Goal: Task Accomplishment & Management: Complete application form

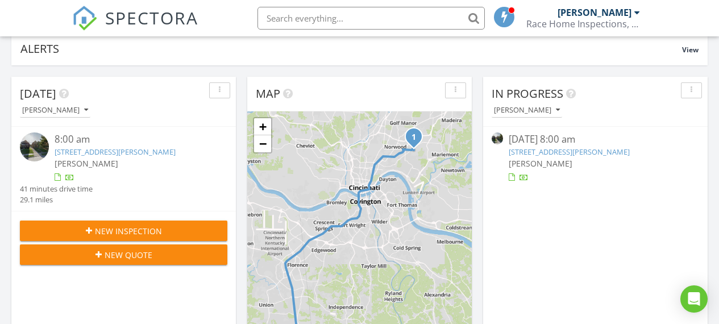
scroll to position [94, 0]
click at [32, 143] on img at bounding box center [34, 146] width 29 height 29
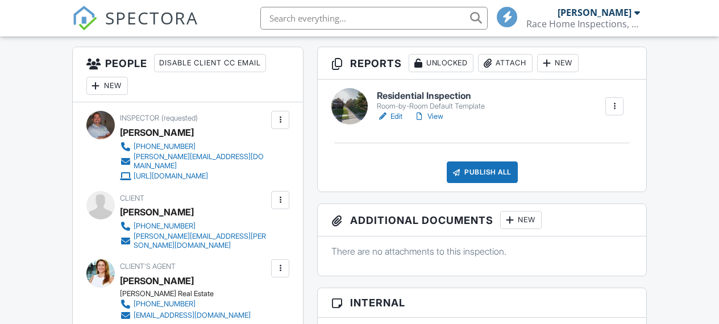
scroll to position [290, 0]
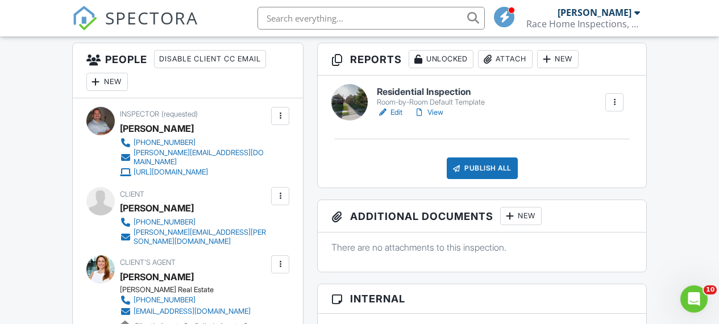
click at [394, 118] on link "Edit" at bounding box center [390, 112] width 26 height 11
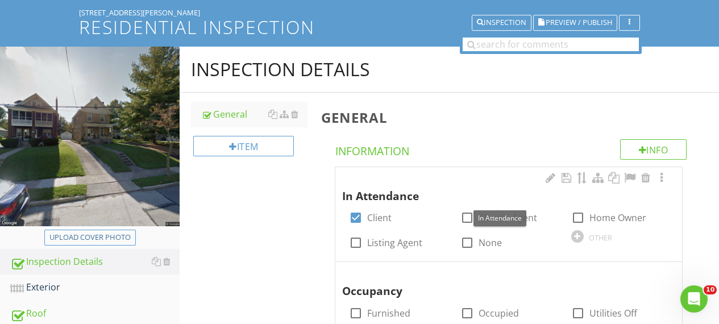
scroll to position [86, 0]
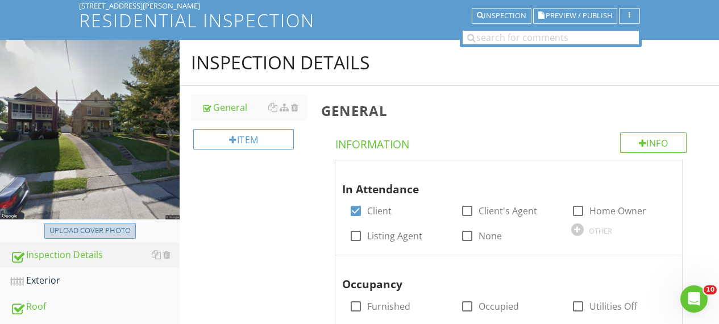
click at [78, 231] on div "Upload cover photo" at bounding box center [89, 230] width 81 height 11
type input "C:\fakepath\IMG_7114.JPG"
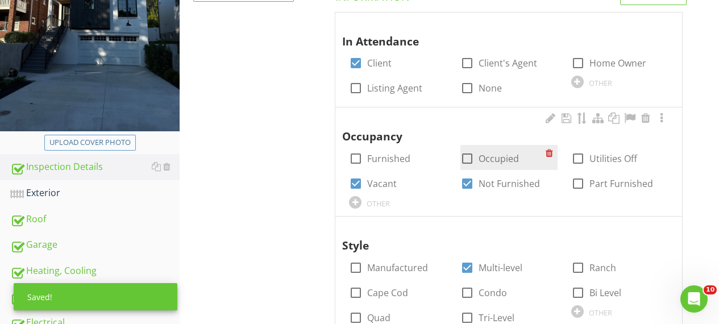
scroll to position [244, 0]
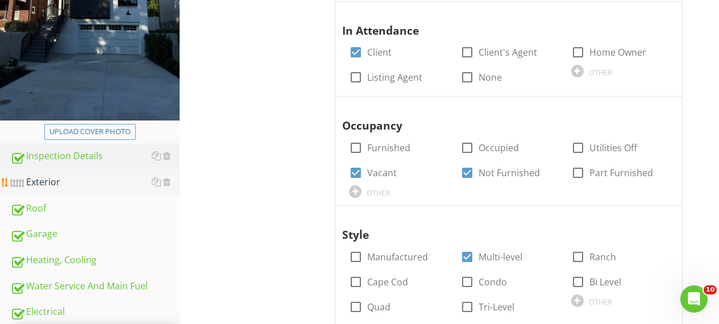
click at [58, 182] on div "Exterior" at bounding box center [94, 182] width 169 height 15
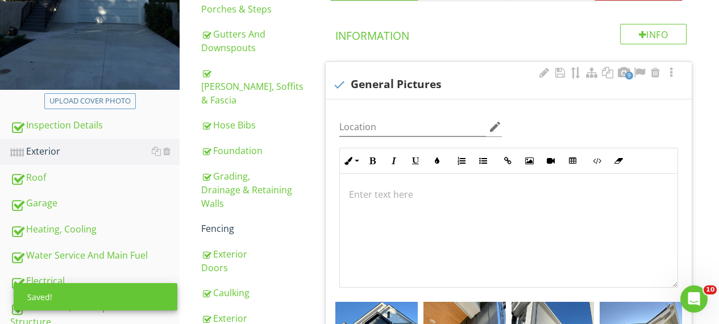
scroll to position [278, 0]
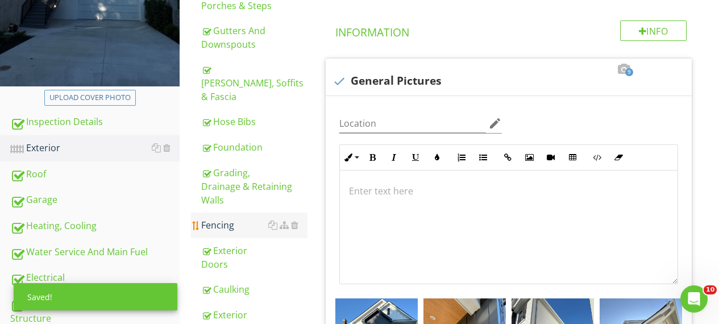
click at [226, 218] on div "Fencing" at bounding box center [254, 225] width 106 height 14
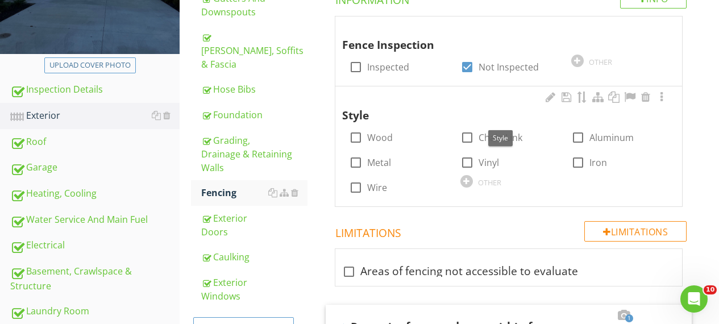
scroll to position [335, 0]
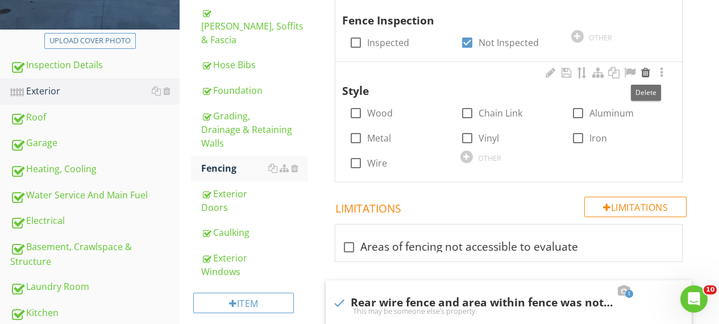
click at [647, 74] on div at bounding box center [646, 72] width 14 height 11
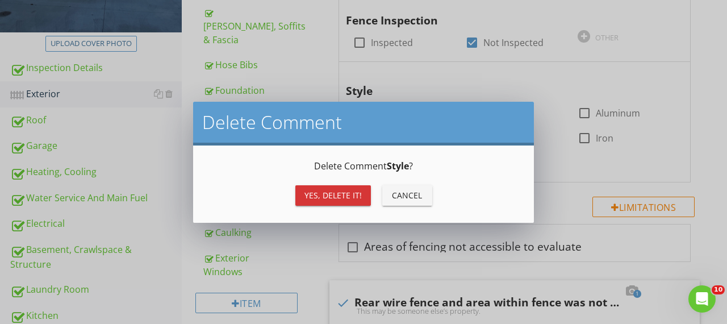
click at [344, 194] on div "Yes, Delete it!" at bounding box center [333, 195] width 57 height 12
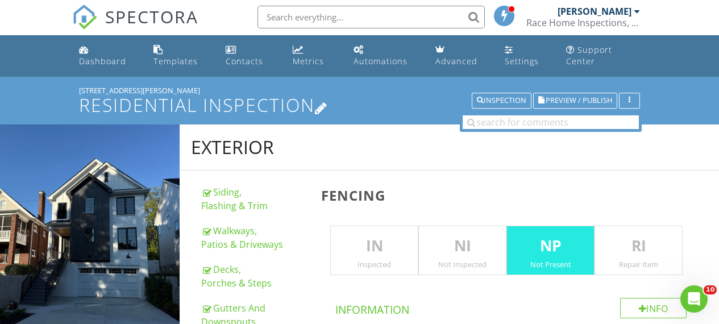
scroll to position [0, 0]
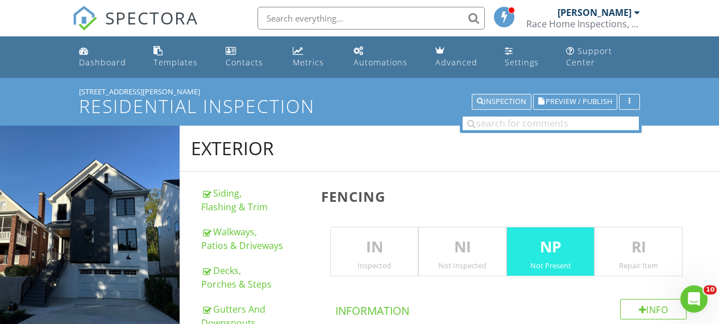
click at [505, 101] on div "Inspection" at bounding box center [501, 102] width 49 height 8
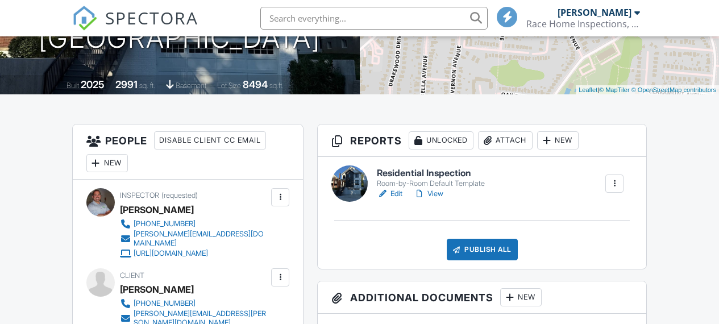
scroll to position [210, 0]
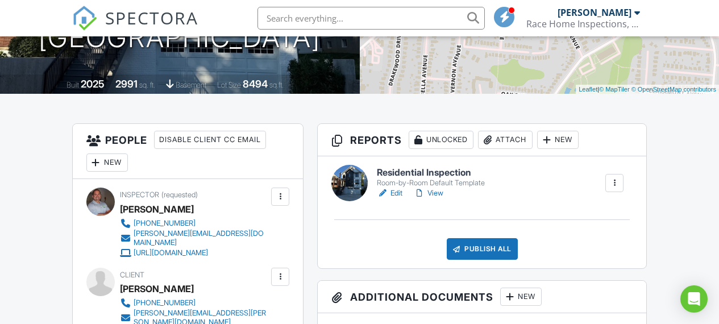
click at [395, 199] on link "Edit" at bounding box center [390, 193] width 26 height 11
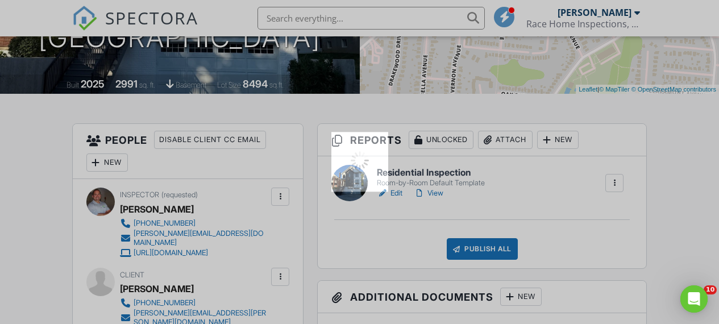
scroll to position [0, 0]
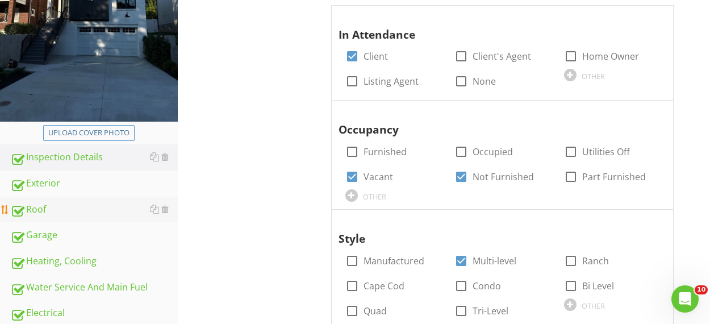
scroll to position [240, 0]
click at [81, 203] on div "Roof" at bounding box center [94, 210] width 168 height 15
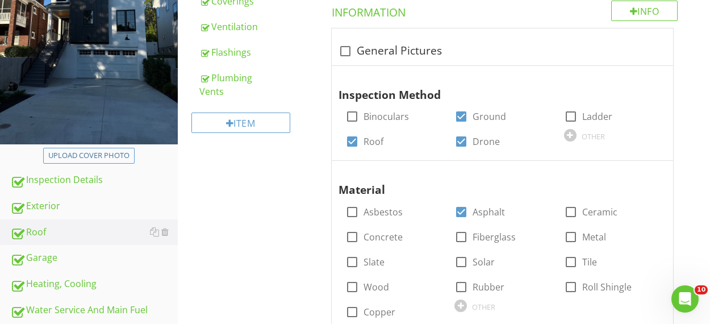
scroll to position [215, 0]
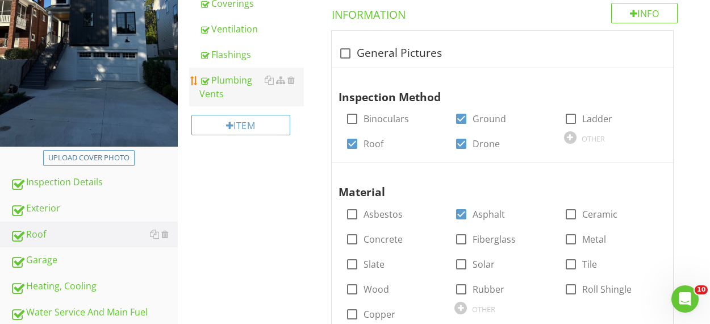
click at [233, 81] on div "Plumbing Vents" at bounding box center [251, 86] width 105 height 27
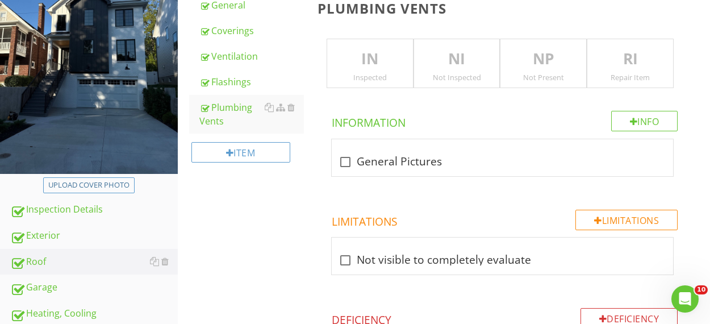
scroll to position [190, 0]
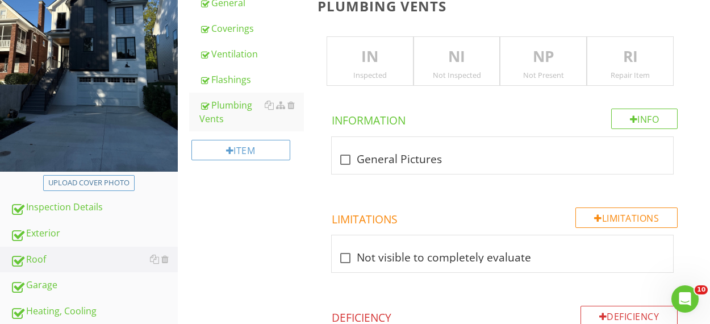
drag, startPoint x: 368, startPoint y: 56, endPoint x: 353, endPoint y: 64, distance: 17.6
click at [368, 56] on p "IN" at bounding box center [370, 56] width 86 height 23
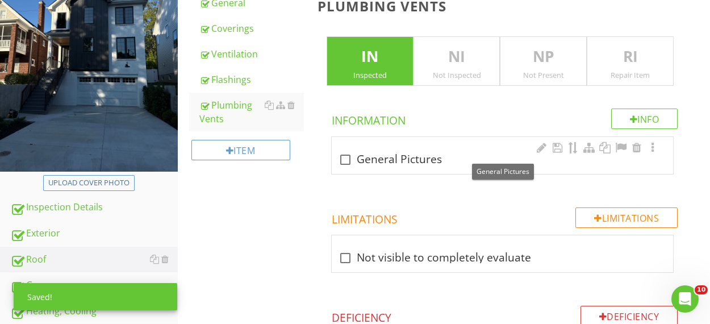
click at [346, 154] on div at bounding box center [345, 159] width 19 height 19
checkbox input "true"
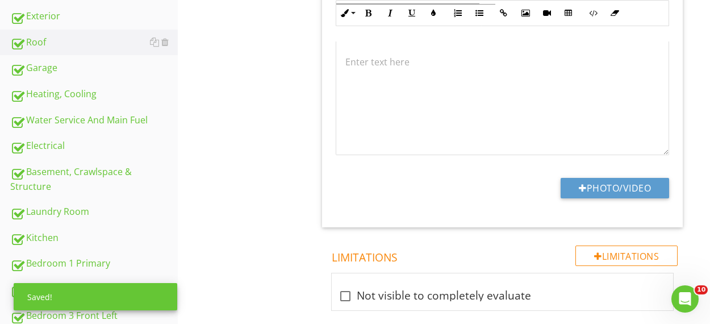
scroll to position [471, 0]
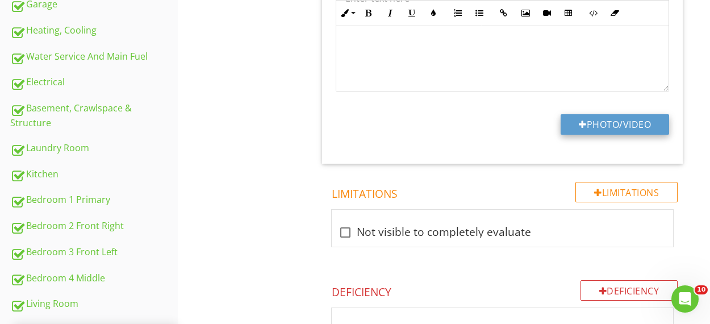
click at [580, 120] on div at bounding box center [583, 124] width 8 height 9
type input "C:\fakepath\DJI_0426.JPG"
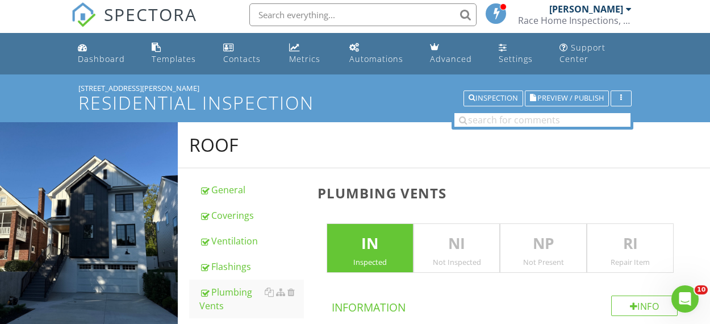
scroll to position [0, 0]
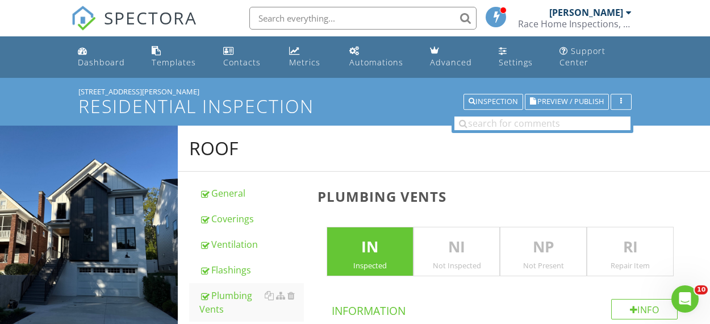
drag, startPoint x: 643, startPoint y: 244, endPoint x: 618, endPoint y: 238, distance: 25.8
click at [642, 244] on p "RI" at bounding box center [631, 247] width 86 height 23
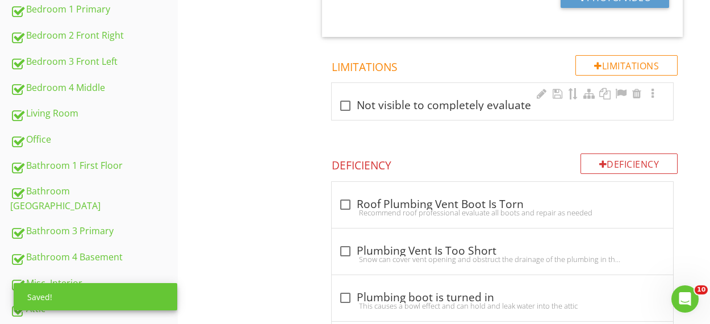
scroll to position [755, 0]
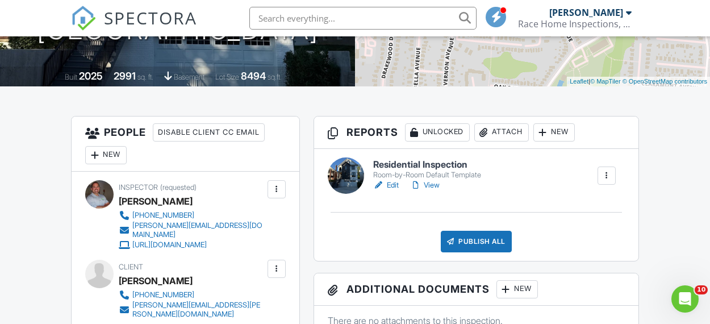
click at [432, 185] on link "View" at bounding box center [425, 185] width 30 height 11
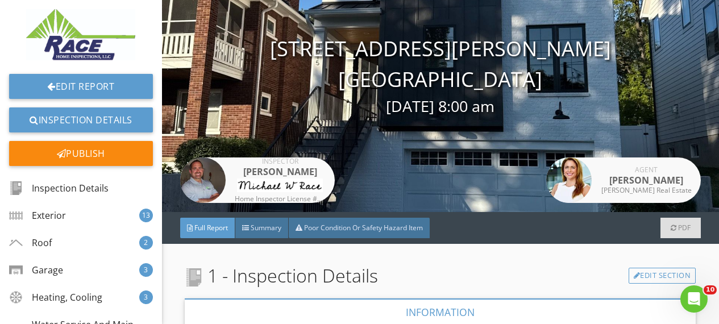
scroll to position [79, 0]
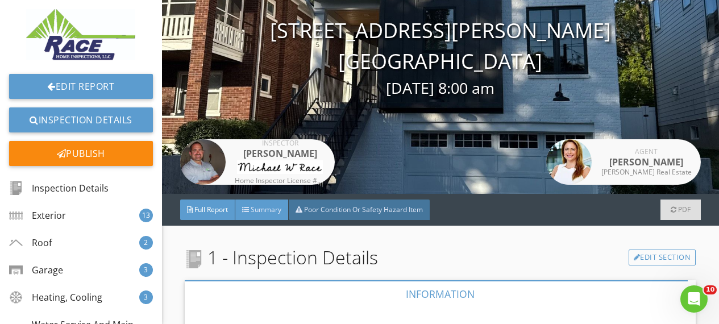
click at [262, 210] on span "Summary" at bounding box center [266, 210] width 31 height 10
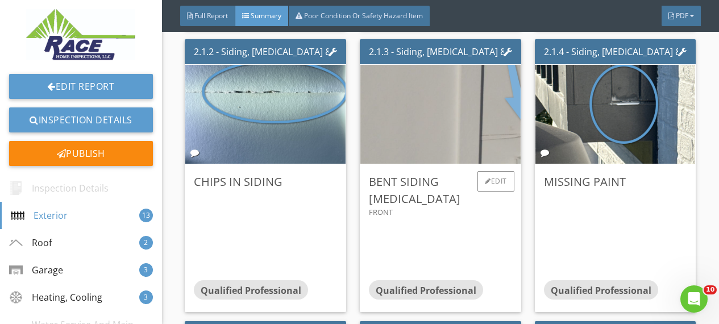
scroll to position [570, 0]
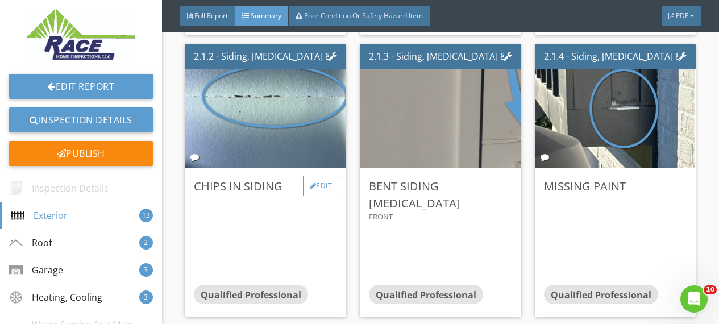
click at [319, 184] on div "Edit" at bounding box center [321, 186] width 37 height 20
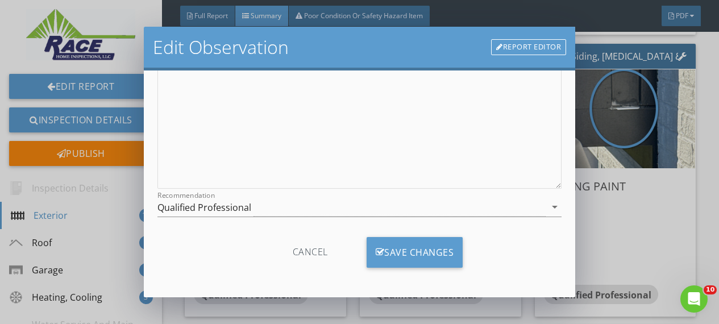
scroll to position [182, 0]
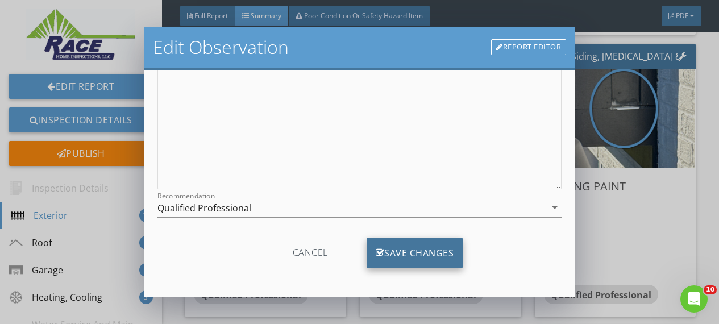
click at [423, 249] on div "Save Changes" at bounding box center [415, 253] width 97 height 31
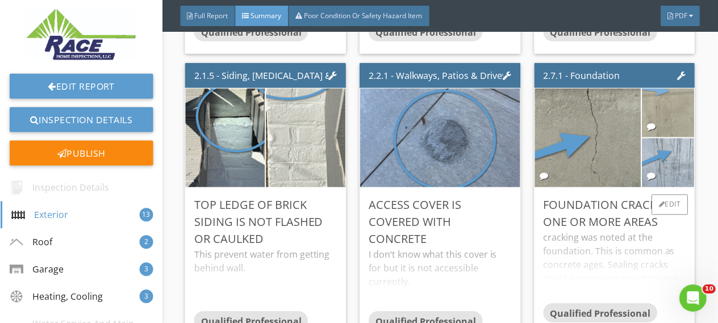
scroll to position [824, 0]
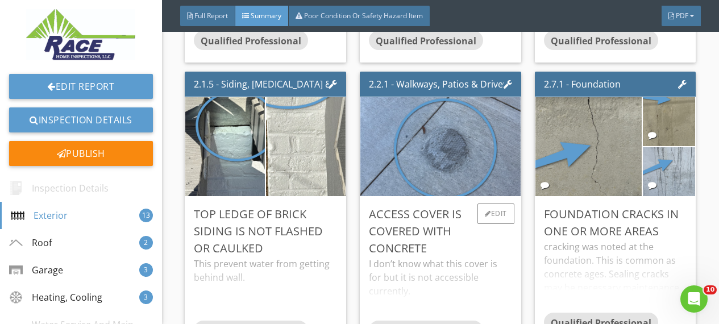
click at [495, 272] on div "I don’t know what this cover is for but it is not accessible currently." at bounding box center [440, 289] width 143 height 64
click at [498, 247] on div "Access cover is covered with concrete" at bounding box center [440, 231] width 143 height 51
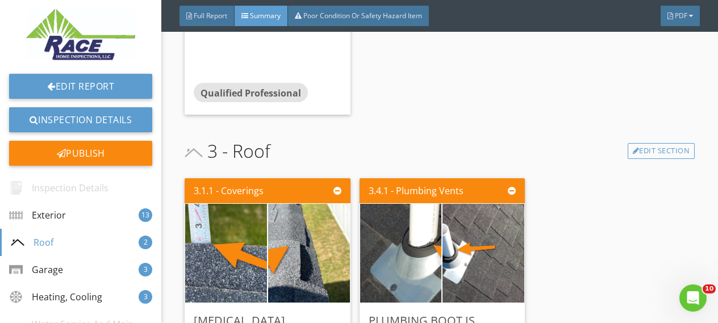
scroll to position [1609, 0]
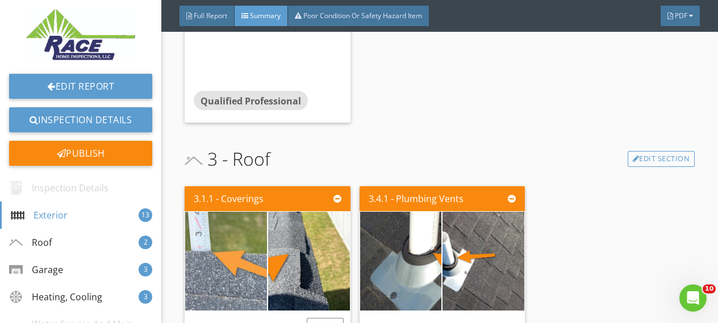
click at [209, 262] on img at bounding box center [226, 261] width 185 height 247
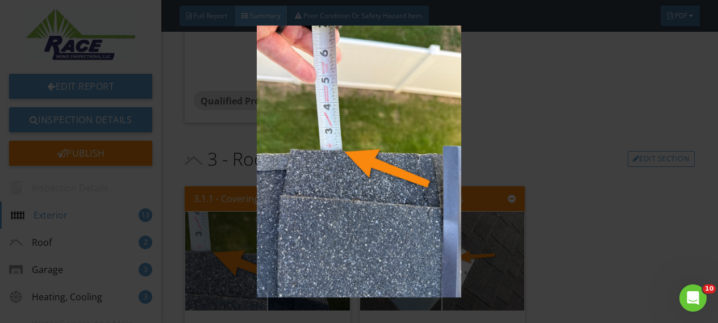
click at [592, 119] on img at bounding box center [359, 162] width 648 height 273
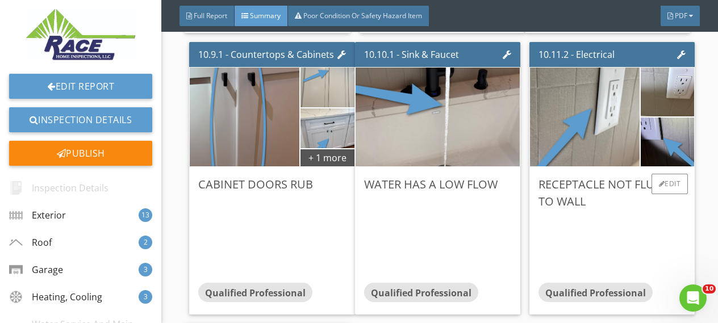
scroll to position [4619, 0]
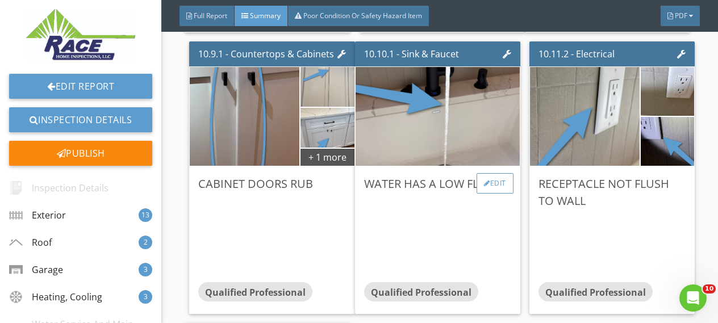
click at [494, 182] on div "Edit" at bounding box center [495, 183] width 37 height 20
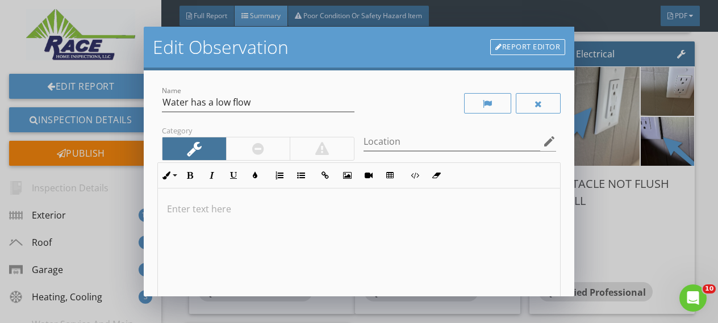
click at [292, 207] on p at bounding box center [359, 209] width 384 height 14
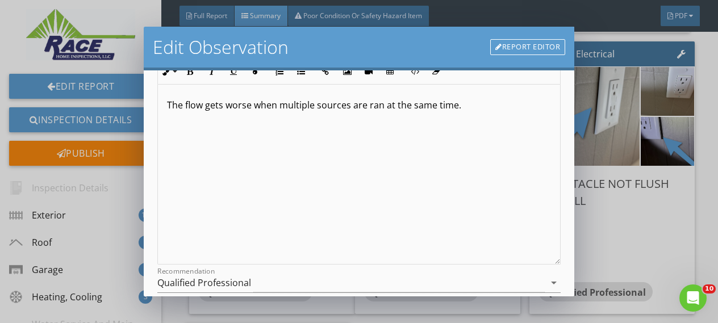
scroll to position [0, 0]
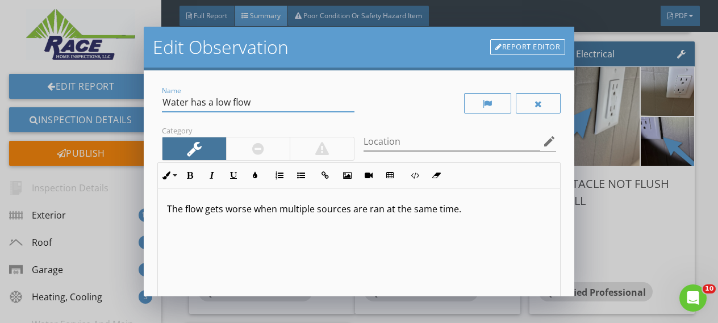
click at [191, 102] on input "Water has a low flow" at bounding box center [258, 102] width 193 height 19
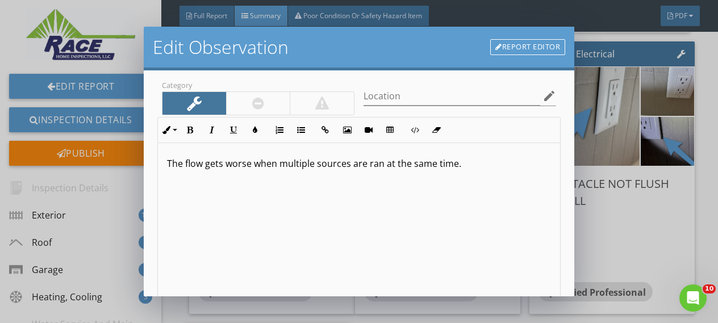
scroll to position [182, 0]
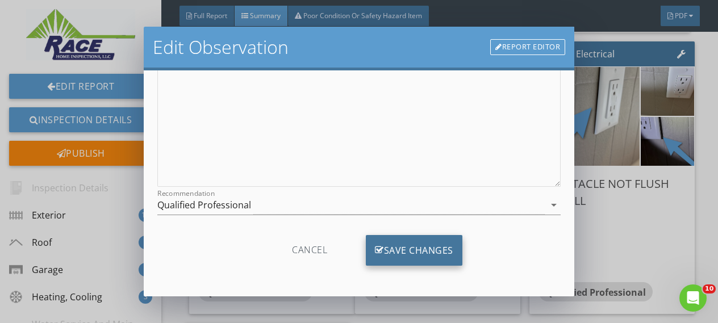
type input "Water in home has a low flow"
click at [415, 248] on div "Save Changes" at bounding box center [414, 250] width 97 height 31
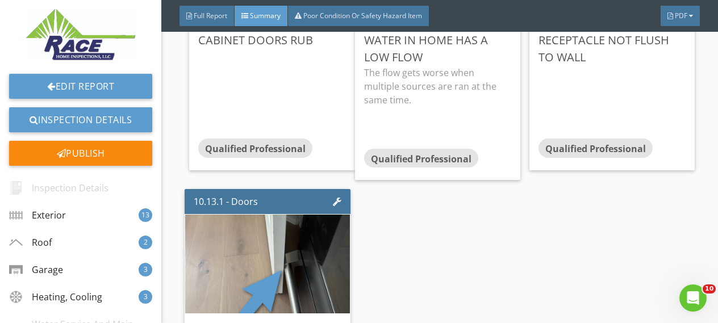
scroll to position [4663, 0]
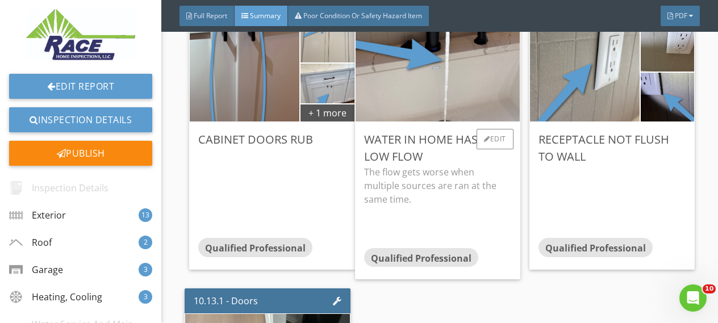
click at [492, 164] on div "Water in home has a low flow" at bounding box center [437, 148] width 147 height 34
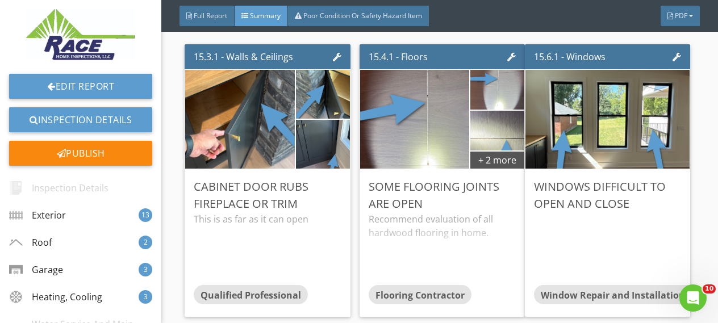
scroll to position [6582, 0]
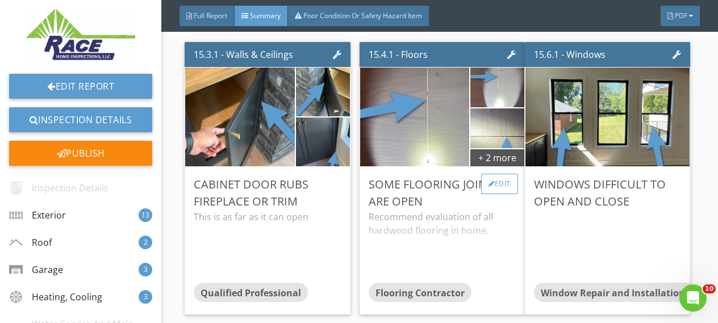
click at [494, 183] on div "Edit" at bounding box center [499, 184] width 37 height 20
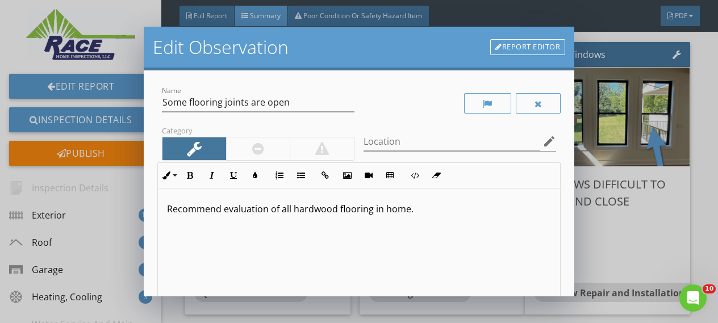
click at [407, 211] on p "Recommend evaluation of all hardwood flooring in home." at bounding box center [359, 209] width 384 height 14
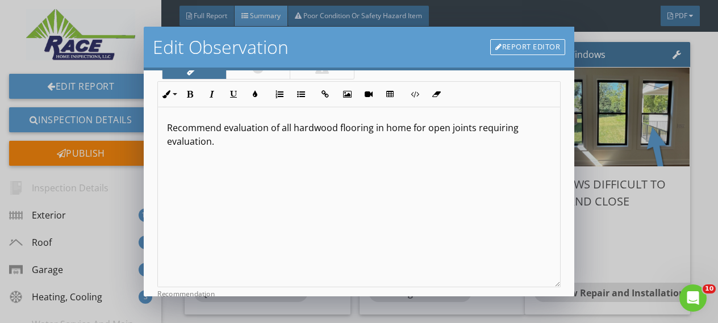
scroll to position [182, 0]
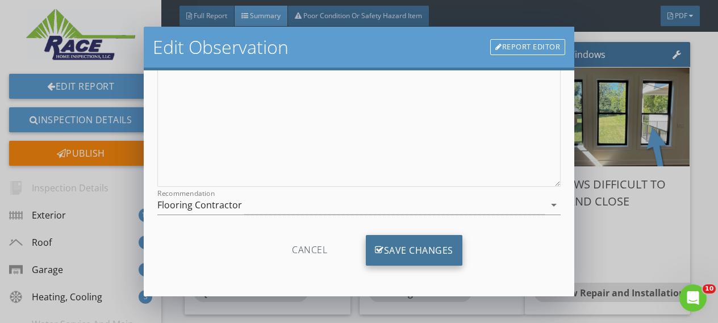
click at [407, 247] on div "Save Changes" at bounding box center [414, 250] width 97 height 31
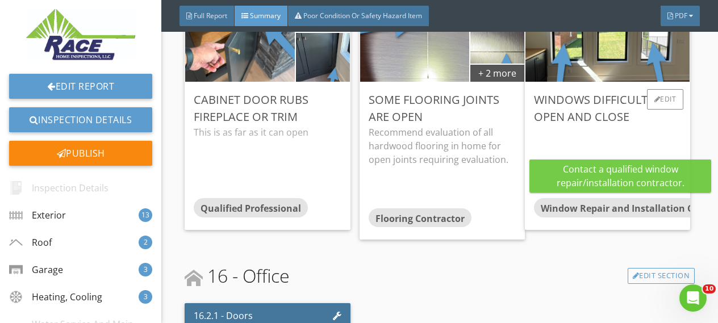
scroll to position [6581, 0]
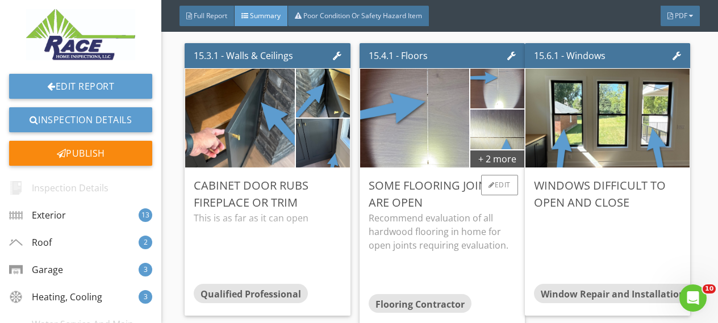
click at [508, 211] on p "Recommend evaluation of all hardwood flooring in home for open joints requiring…" at bounding box center [442, 231] width 147 height 41
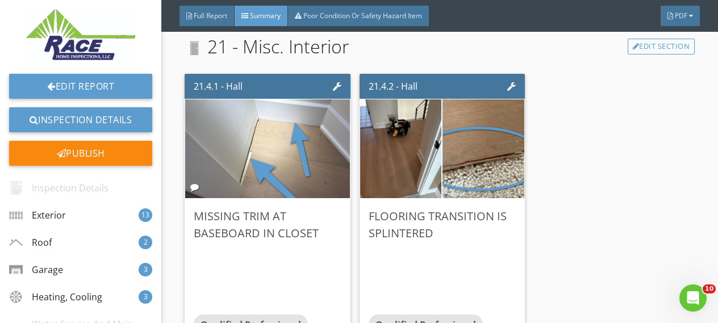
scroll to position [9133, 0]
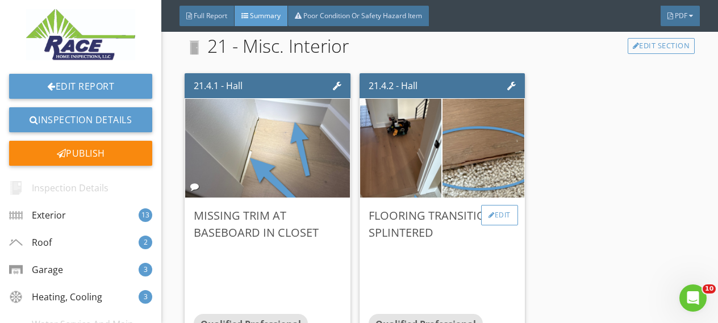
click at [496, 215] on div "Edit" at bounding box center [499, 215] width 37 height 20
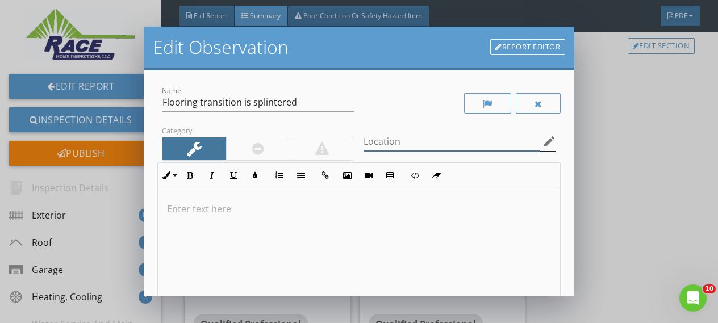
click at [411, 139] on input "Location" at bounding box center [452, 141] width 177 height 19
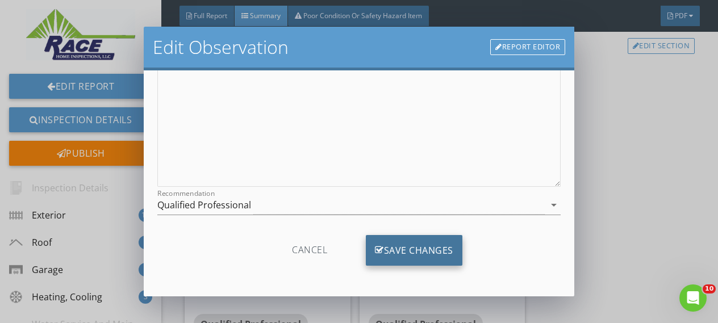
type input "2nd floor"
click at [424, 246] on div "Save Changes" at bounding box center [414, 250] width 97 height 31
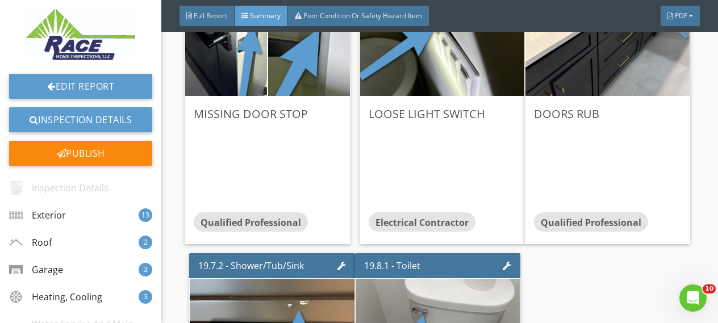
scroll to position [9169, 0]
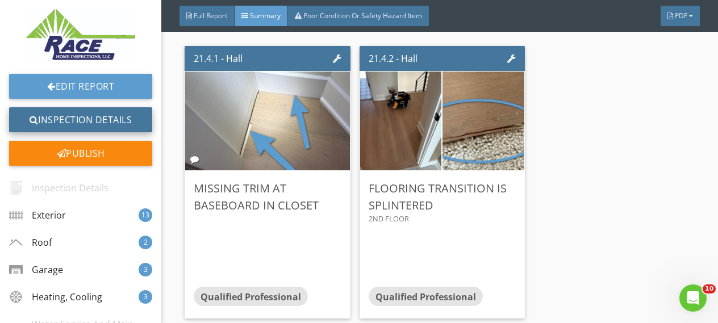
click at [73, 119] on link "Inspection Details" at bounding box center [80, 119] width 143 height 25
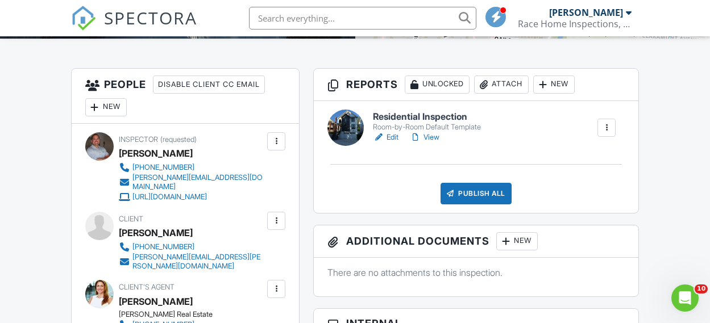
scroll to position [298, 0]
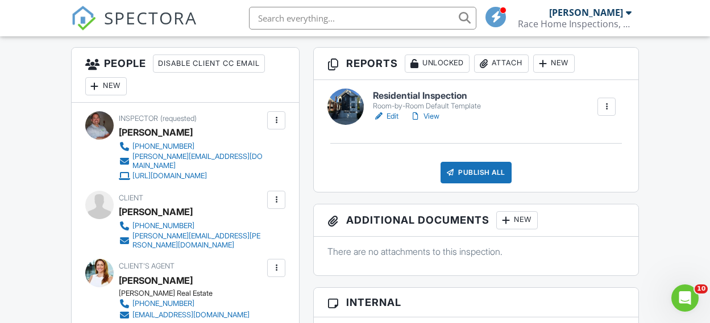
click at [436, 115] on link "View" at bounding box center [425, 116] width 30 height 11
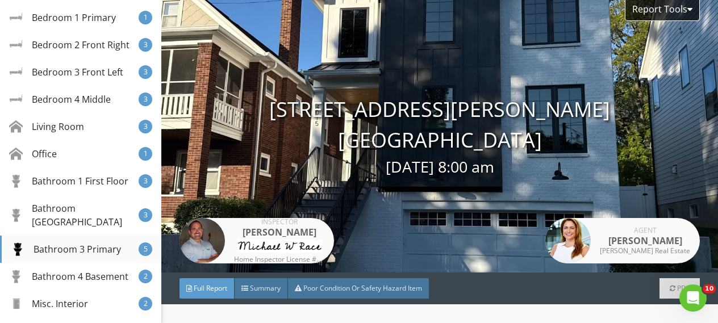
scroll to position [482, 0]
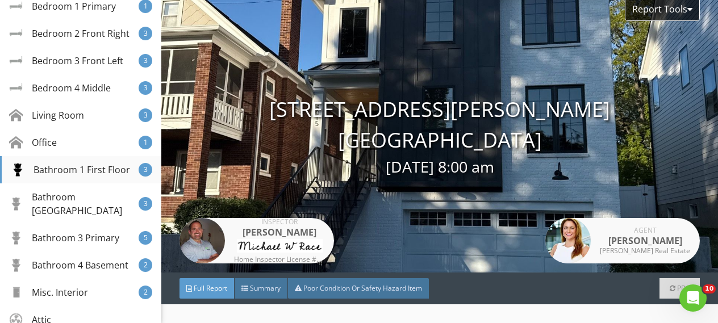
click at [55, 169] on div "Bathroom 1 First Floor" at bounding box center [70, 170] width 119 height 14
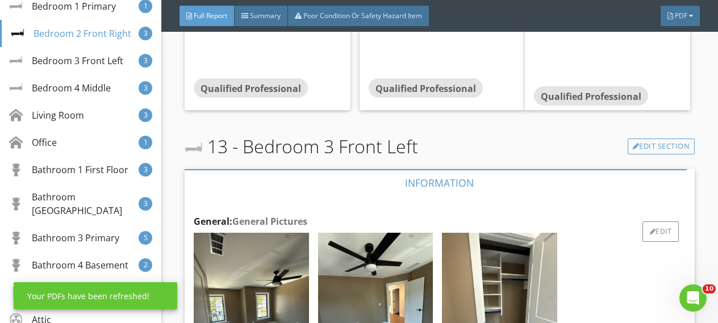
scroll to position [14053, 0]
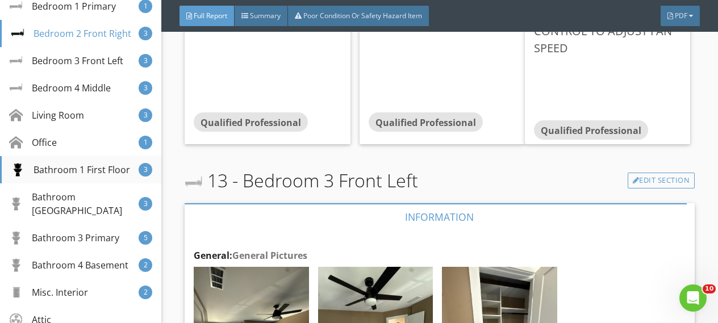
click at [70, 168] on div "Bathroom 1 First Floor" at bounding box center [70, 170] width 119 height 14
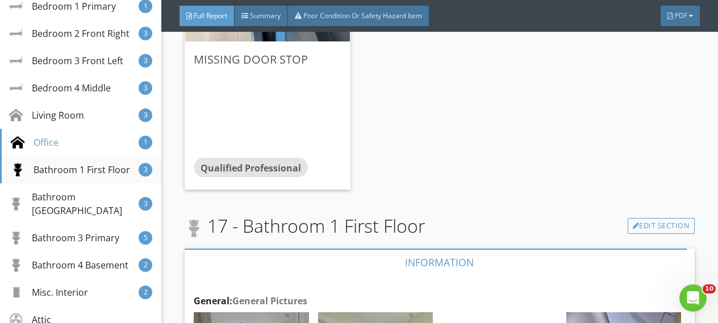
scroll to position [16481, 0]
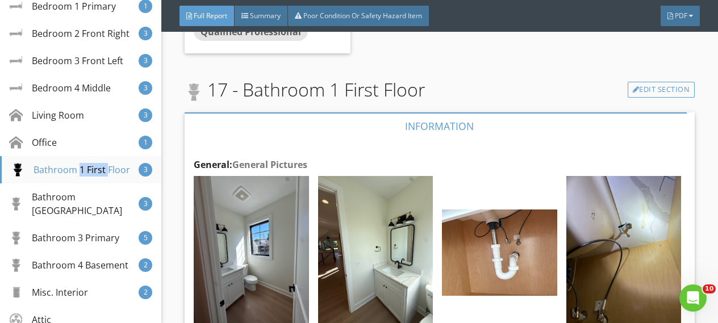
click at [69, 168] on div "Bathroom 1 First Floor" at bounding box center [70, 170] width 119 height 14
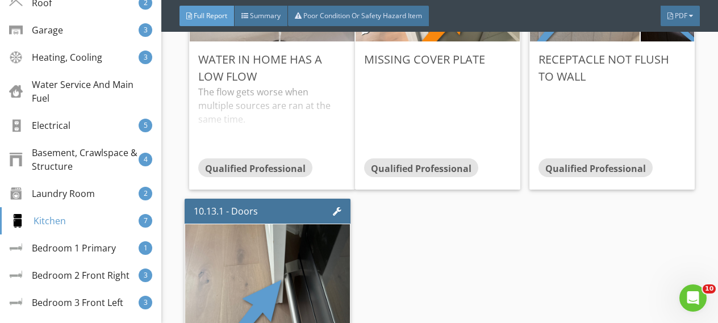
scroll to position [0, 0]
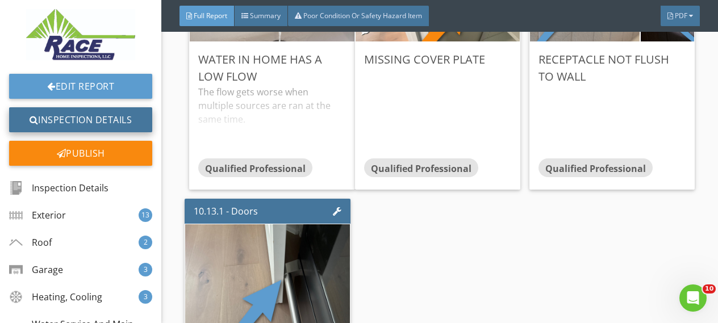
click at [79, 117] on link "Inspection Details" at bounding box center [80, 119] width 143 height 25
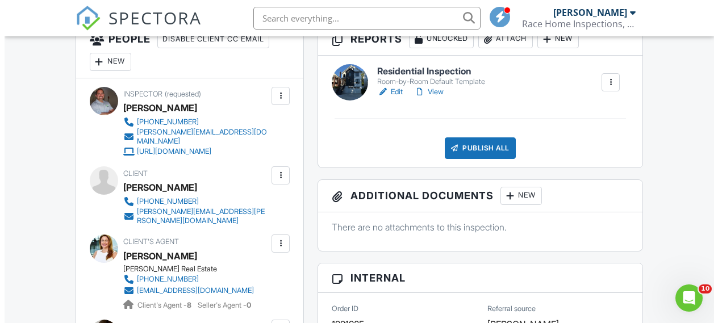
scroll to position [340, 0]
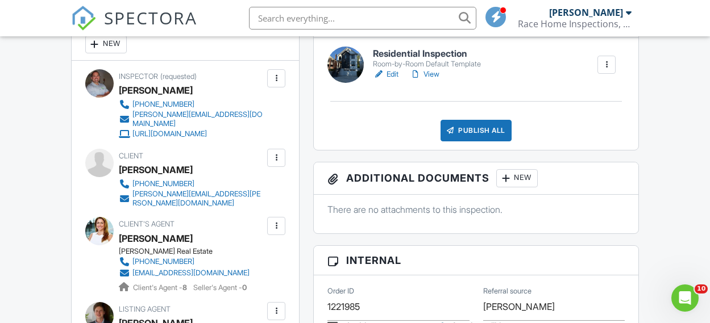
click at [477, 132] on div "Publish All" at bounding box center [475, 131] width 71 height 22
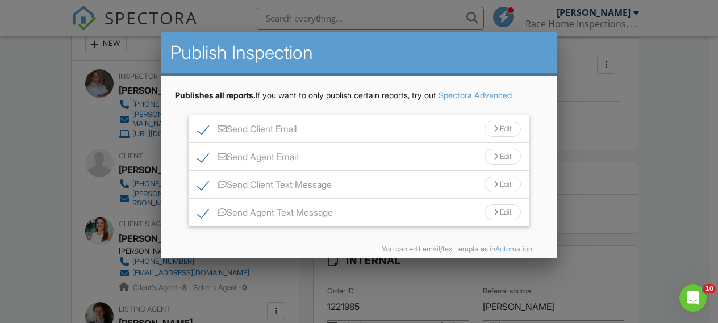
scroll to position [49, 0]
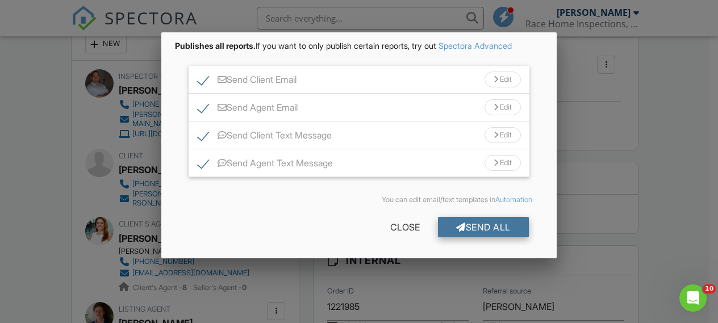
click at [480, 225] on div "Send All" at bounding box center [483, 227] width 91 height 20
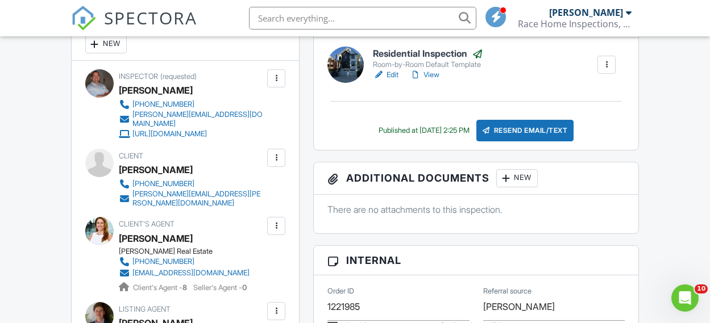
click at [434, 74] on link "View" at bounding box center [425, 74] width 30 height 11
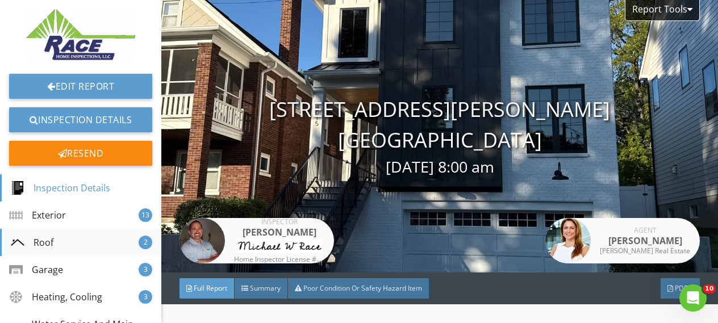
click at [52, 238] on div "Roof" at bounding box center [32, 243] width 43 height 14
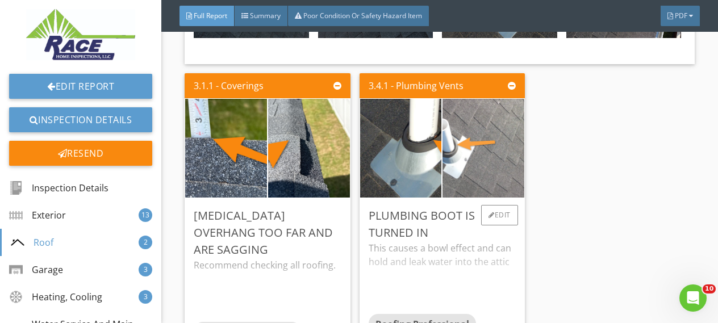
scroll to position [3962, 0]
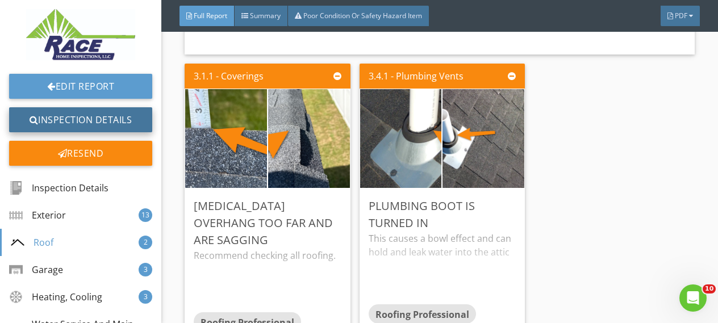
click at [86, 118] on link "Inspection Details" at bounding box center [80, 119] width 143 height 25
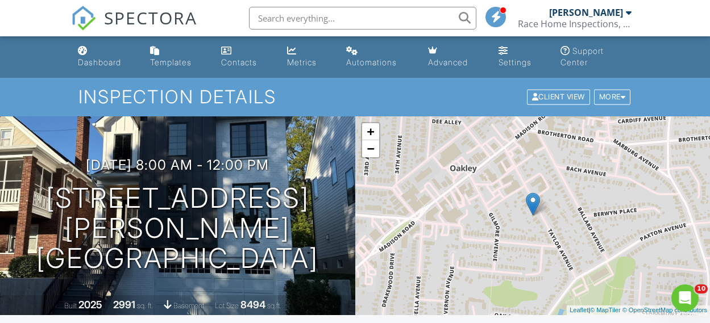
click at [605, 10] on div "[PERSON_NAME]" at bounding box center [586, 12] width 74 height 11
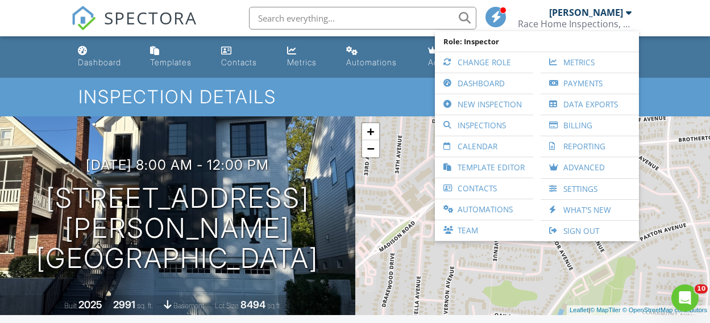
click at [581, 84] on link "Payments" at bounding box center [589, 83] width 87 height 20
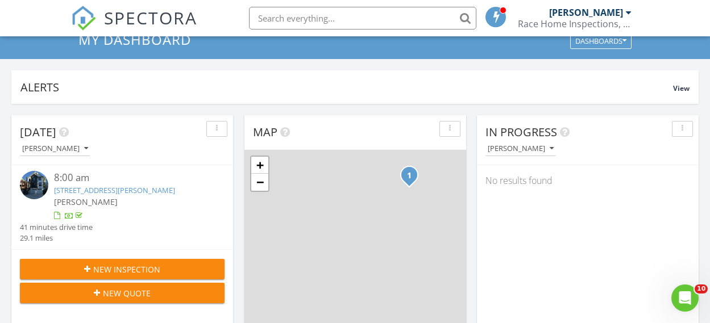
scroll to position [74, 0]
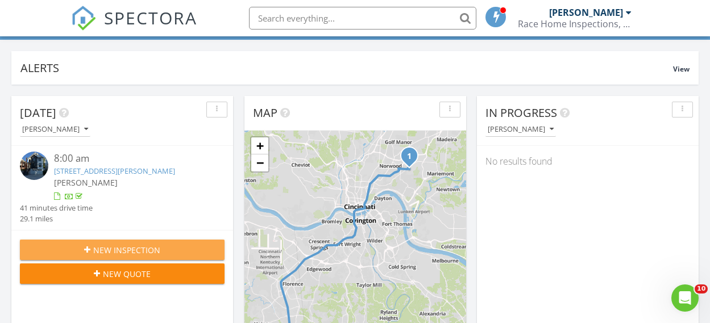
click at [121, 247] on span "New Inspection" at bounding box center [126, 250] width 67 height 12
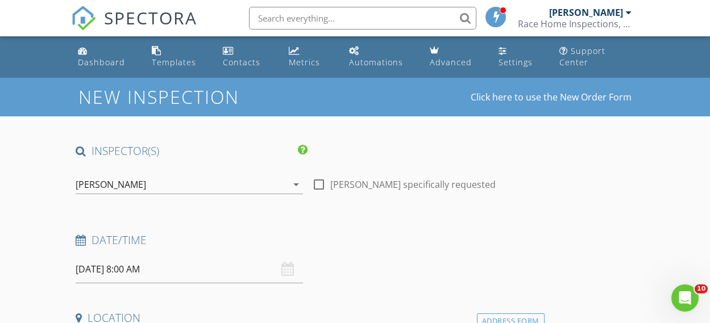
click at [309, 192] on div at bounding box center [318, 184] width 19 height 19
checkbox input "true"
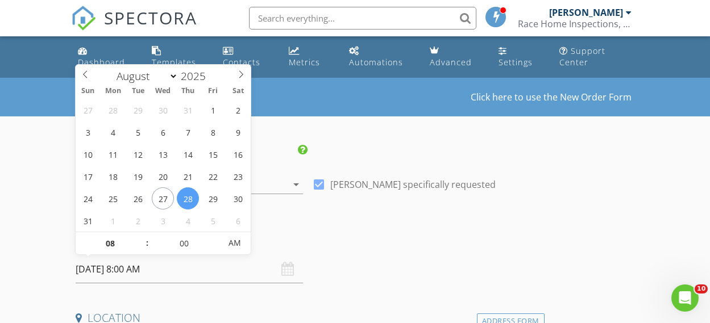
click at [148, 266] on input "[DATE] 8:00 AM" at bounding box center [189, 270] width 227 height 28
select select "8"
click at [243, 72] on icon at bounding box center [241, 74] width 8 height 8
type input "09/02/2025 8:00 AM"
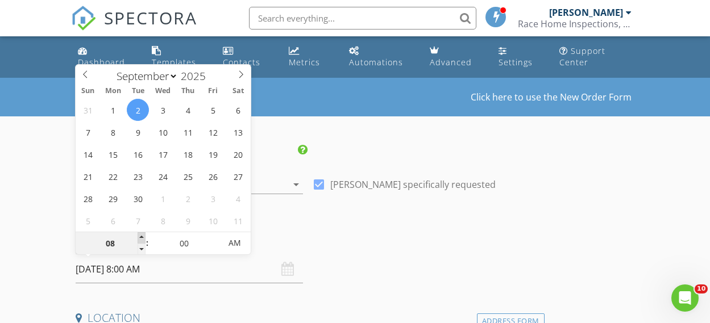
type input "09"
type input "09/02/2025 9:00 AM"
click at [143, 234] on span at bounding box center [142, 237] width 8 height 11
type input "10"
type input "09/02/2025 10:00 AM"
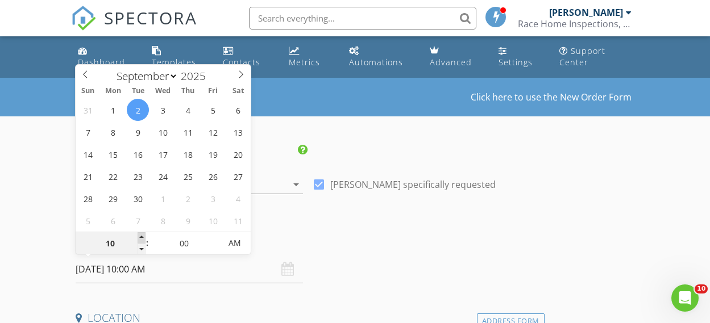
click at [143, 234] on span at bounding box center [142, 237] width 8 height 11
type input "11"
type input "09/02/2025 11:00 AM"
click at [143, 234] on span at bounding box center [142, 237] width 8 height 11
type input "12"
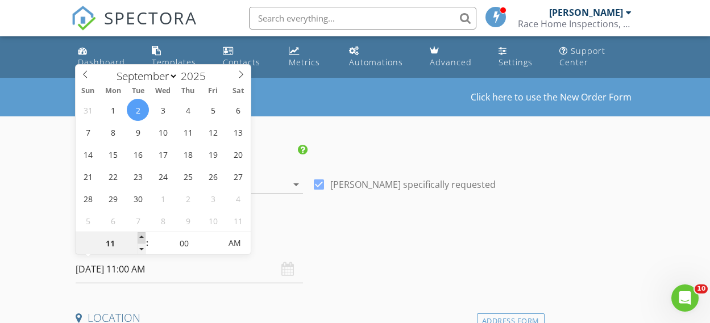
type input "09/02/2025 12:00 PM"
click at [143, 234] on span at bounding box center [142, 237] width 8 height 11
type input "01"
type input "09/02/2025 1:00 PM"
click at [143, 234] on span at bounding box center [142, 237] width 8 height 11
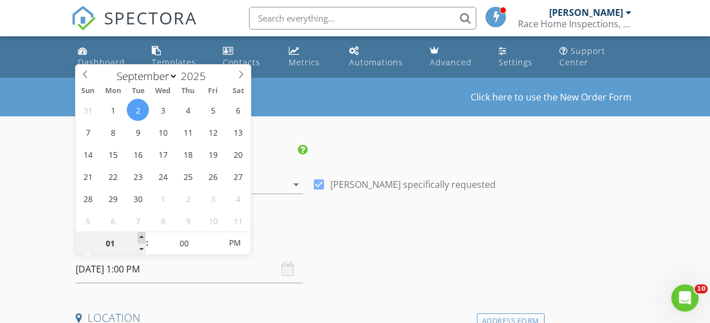
type input "02"
type input "09/02/2025 2:00 PM"
click at [143, 234] on span at bounding box center [142, 237] width 8 height 11
type input "05"
type input "09/02/2025 2:05 PM"
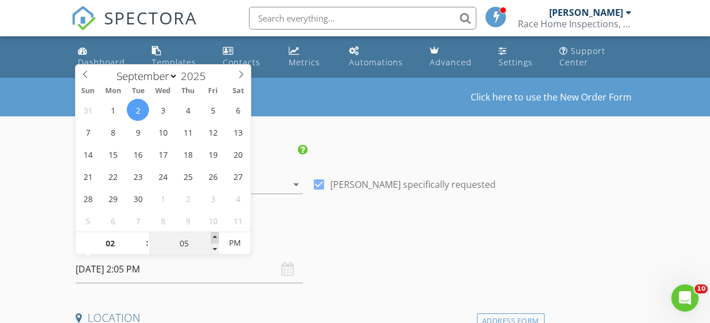
click at [218, 237] on span at bounding box center [215, 237] width 8 height 11
type input "10"
type input "09/02/2025 2:10 PM"
click at [218, 237] on span at bounding box center [215, 237] width 8 height 11
type input "15"
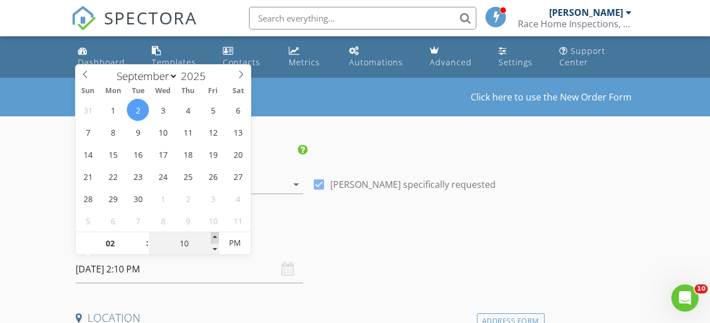
type input "09/02/2025 2:15 PM"
click at [218, 237] on span at bounding box center [215, 237] width 8 height 11
type input "20"
type input "09/02/2025 2:20 PM"
click at [218, 237] on span at bounding box center [215, 237] width 8 height 11
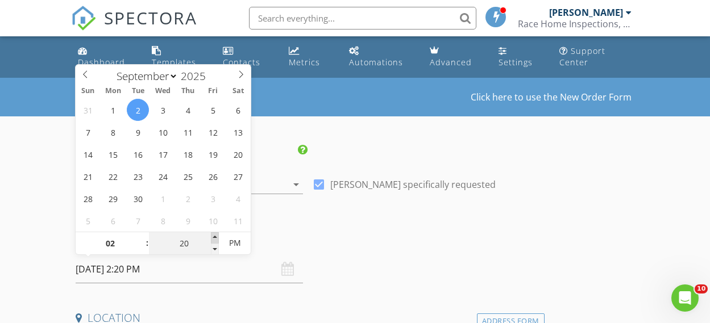
type input "25"
type input "09/02/2025 2:25 PM"
click at [218, 237] on span at bounding box center [215, 237] width 8 height 11
type input "30"
type input "09/02/2025 2:30 PM"
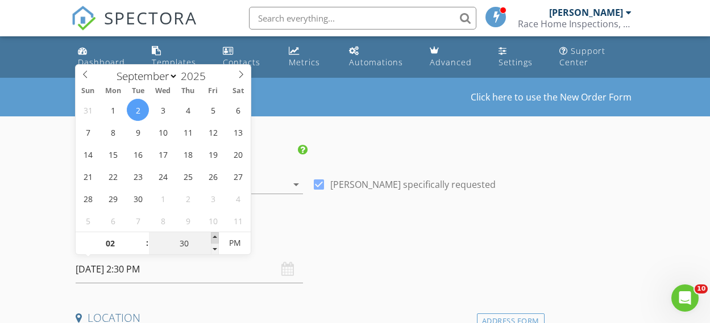
click at [218, 237] on span at bounding box center [215, 237] width 8 height 11
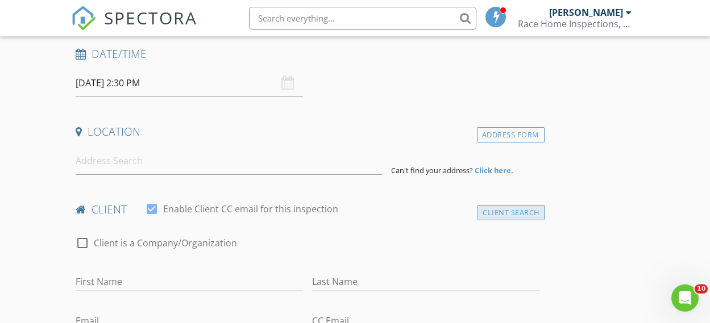
scroll to position [188, 0]
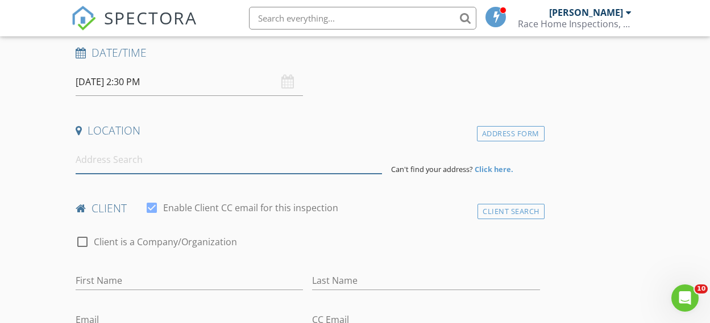
click at [134, 156] on input at bounding box center [229, 160] width 306 height 28
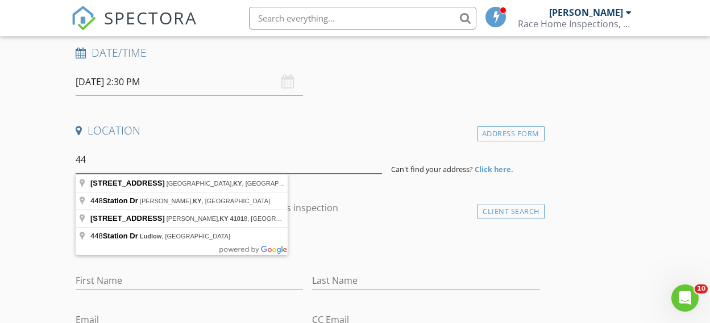
type input "4"
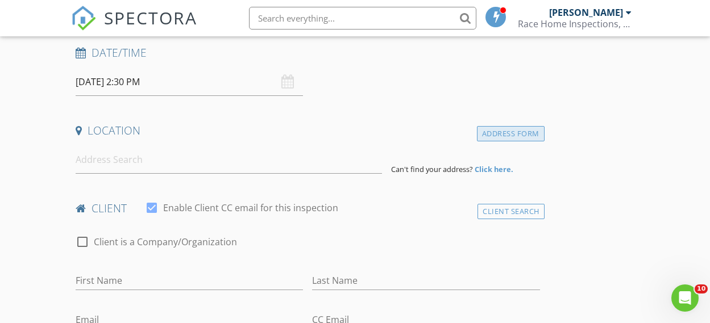
click at [477, 134] on div "Address Form" at bounding box center [511, 133] width 68 height 15
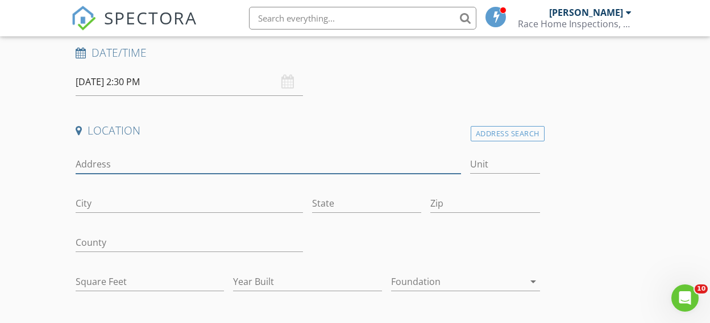
click at [131, 159] on input "Address" at bounding box center [268, 164] width 385 height 19
type input "[STREET_ADDRESS]"
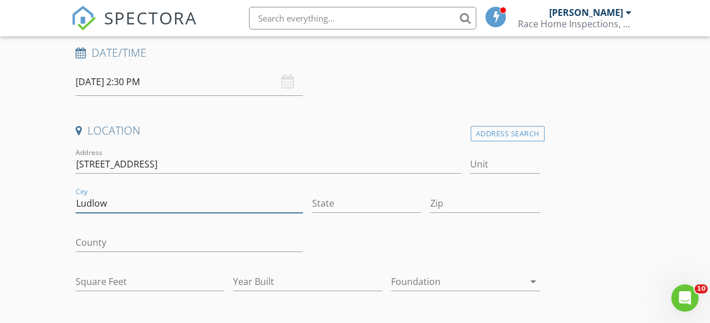
type input "Ludlow"
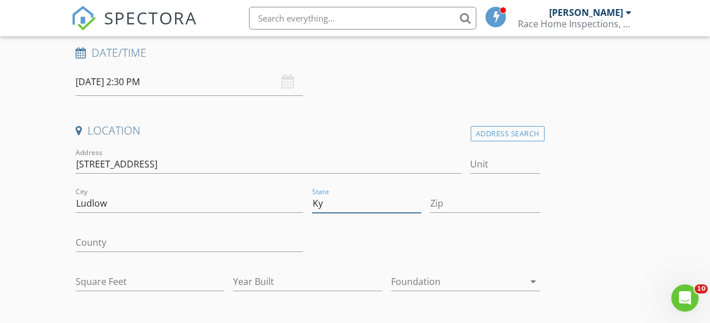
type input "Ky"
type input "41016"
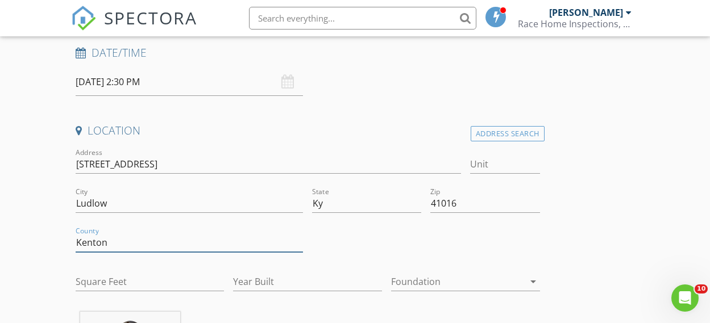
type input "Kenton"
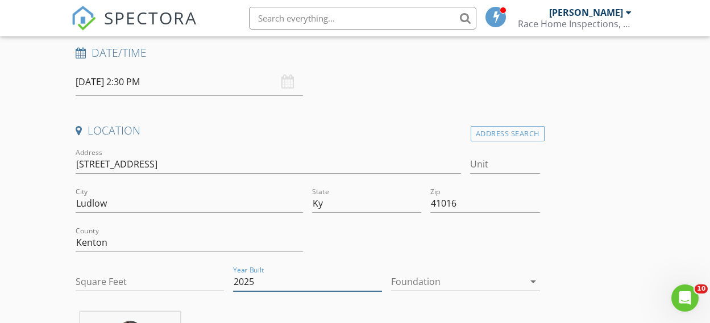
type input "2025"
click at [119, 278] on input "Square Feet" at bounding box center [150, 282] width 149 height 19
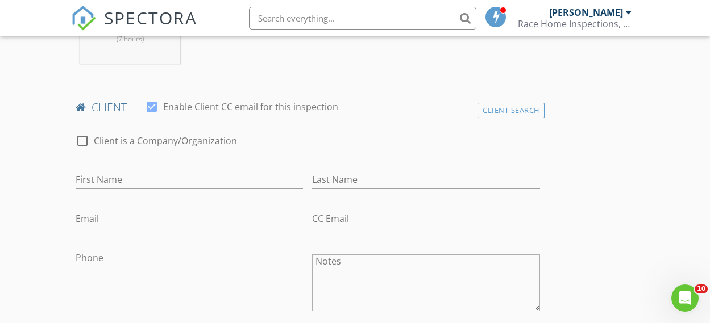
scroll to position [559, 0]
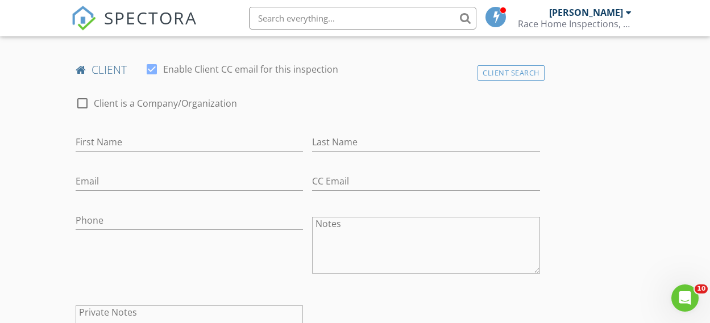
type input "1326"
click at [104, 142] on input "First Name" at bounding box center [189, 142] width 227 height 19
type input "[PERSON_NAME]"
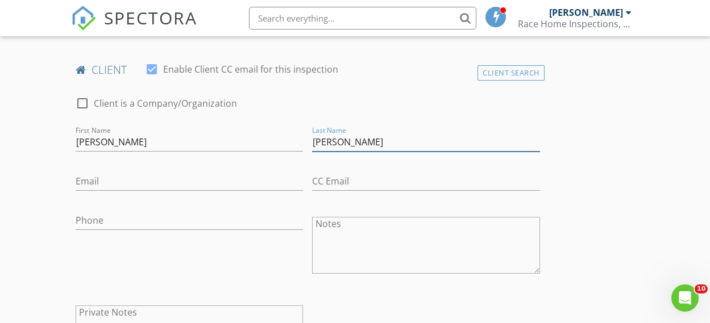
type input "BUrgei"
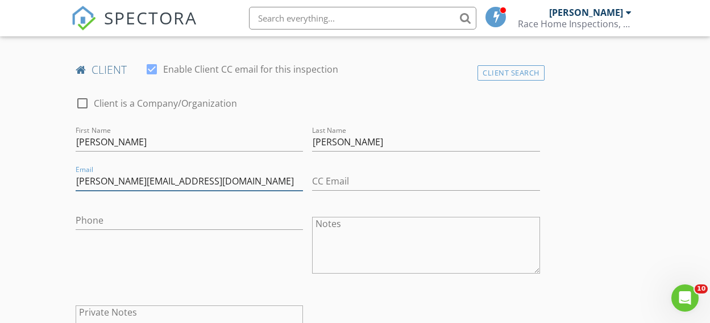
type input "[PERSON_NAME][EMAIL_ADDRESS][DOMAIN_NAME]"
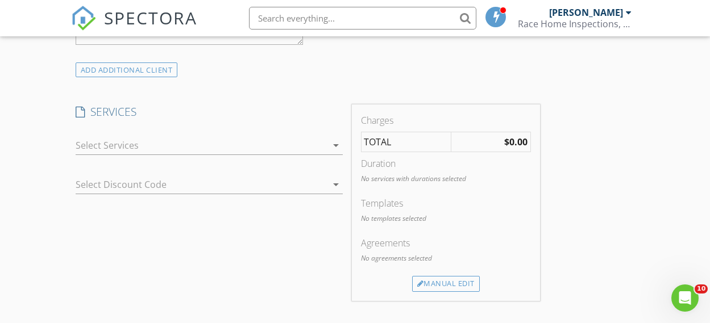
scroll to position [877, 0]
type input "[PHONE_NUMBER]"
click at [327, 146] on div "arrow_drop_down" at bounding box center [335, 145] width 16 height 14
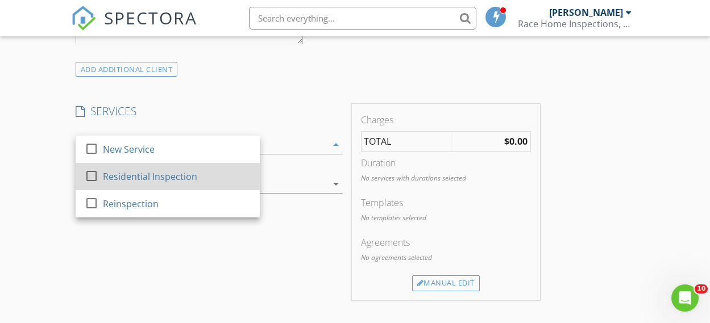
click at [91, 173] on div at bounding box center [91, 176] width 19 height 19
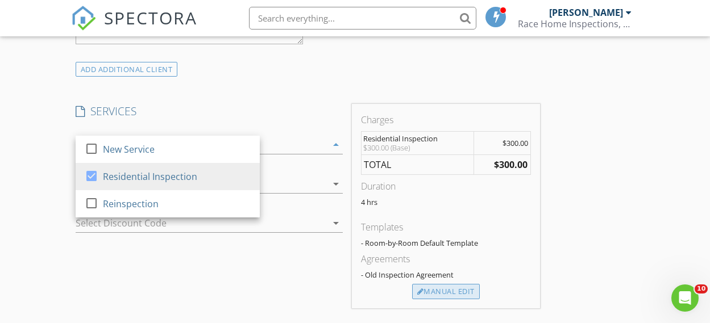
click at [412, 300] on div "Manual Edit" at bounding box center [446, 292] width 68 height 16
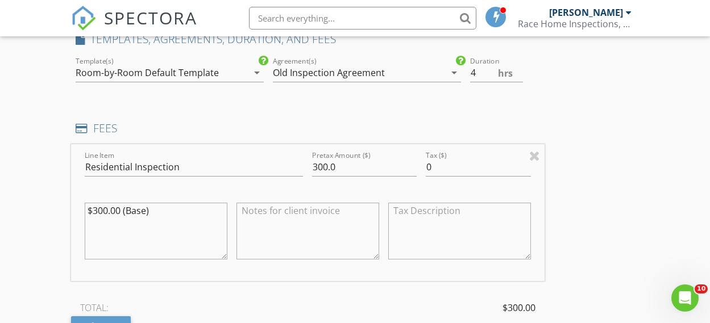
scroll to position [951, 0]
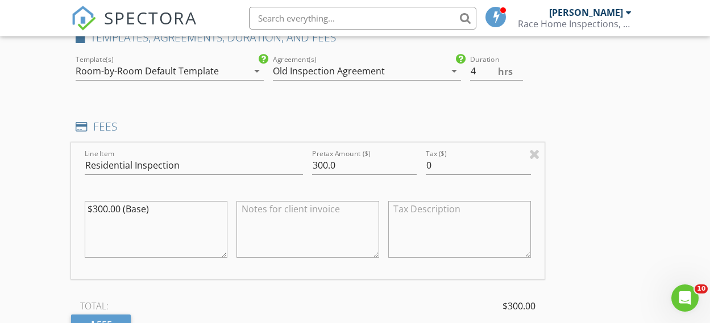
click at [294, 76] on div "Old Inspection Agreement" at bounding box center [329, 71] width 112 height 10
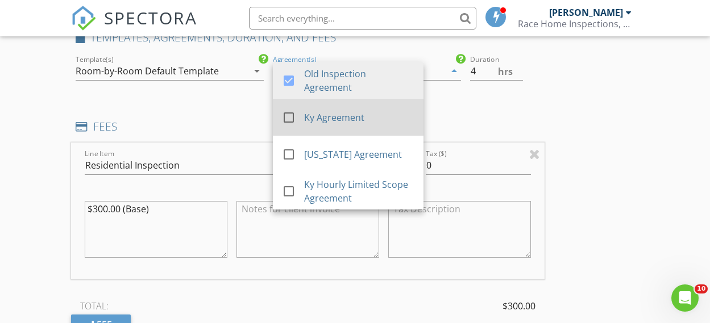
click at [279, 117] on div at bounding box center [288, 117] width 19 height 19
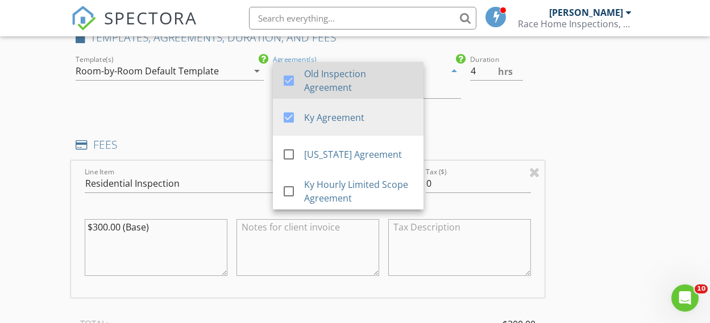
drag, startPoint x: 232, startPoint y: 80, endPoint x: 249, endPoint y: 78, distance: 17.7
click at [279, 80] on div at bounding box center [288, 80] width 19 height 19
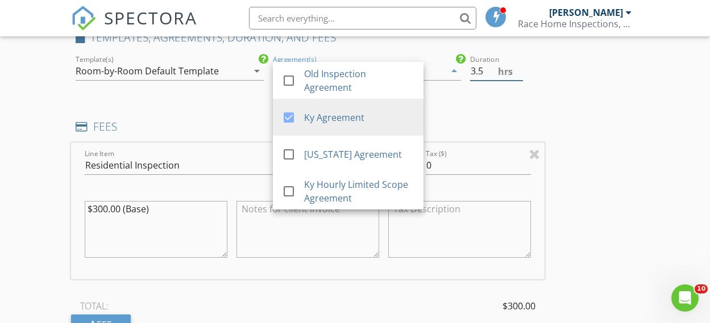
click at [470, 76] on input "3.5" at bounding box center [496, 71] width 53 height 19
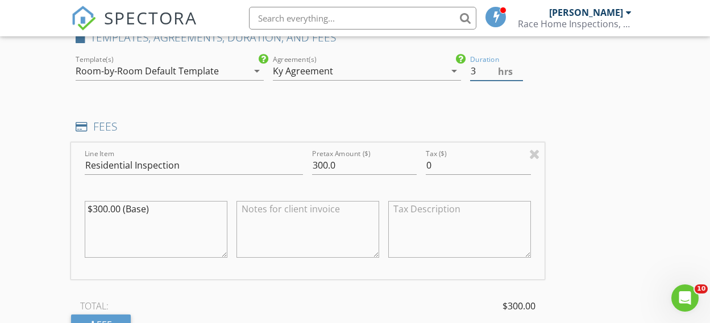
click at [470, 76] on input "3" at bounding box center [496, 71] width 53 height 19
type input "2.5"
click at [470, 76] on input "2.5" at bounding box center [496, 71] width 53 height 19
drag, startPoint x: 164, startPoint y: 221, endPoint x: 44, endPoint y: 205, distance: 121.5
click at [44, 205] on div "New Inspection Click here to use the New Order Form INSPECTOR(S) check_box Mich…" at bounding box center [355, 186] width 710 height 2119
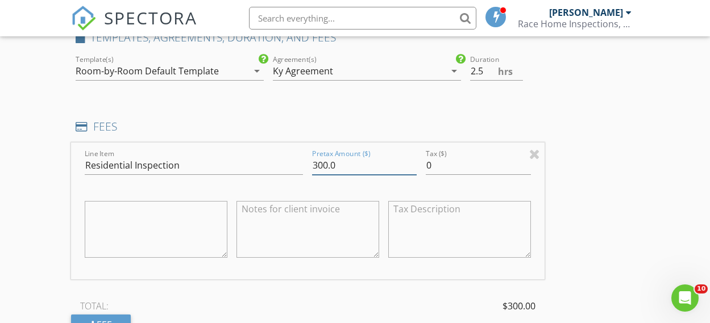
drag, startPoint x: 238, startPoint y: 178, endPoint x: 222, endPoint y: 145, distance: 36.6
click at [220, 169] on div "Line Item Residential Inspection Pretax Amount ($) 300.0 Tax ($) 0" at bounding box center [307, 211] width 473 height 137
click at [473, 156] on div "INSPECTOR(S) check_box Michael Race PRIMARY Michael Race arrow_drop_down check_…" at bounding box center [355, 206] width 568 height 2026
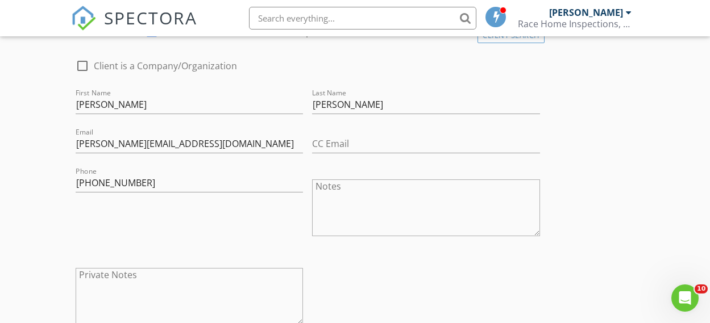
scroll to position [601, 0]
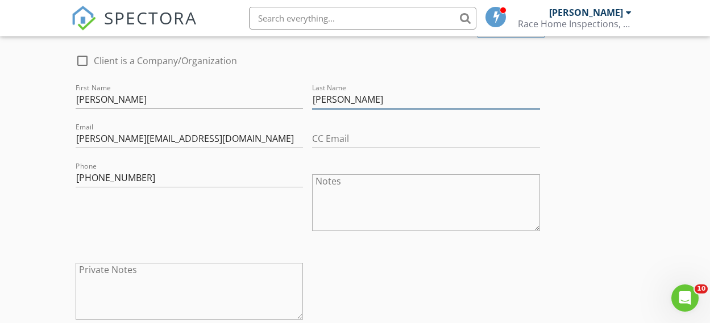
click at [312, 103] on input "BUrgei" at bounding box center [425, 99] width 227 height 19
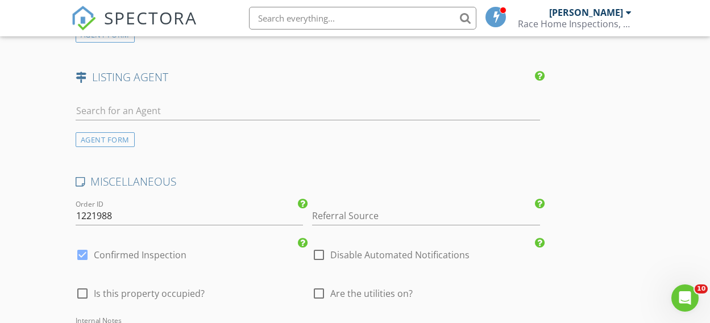
scroll to position [1457, 0]
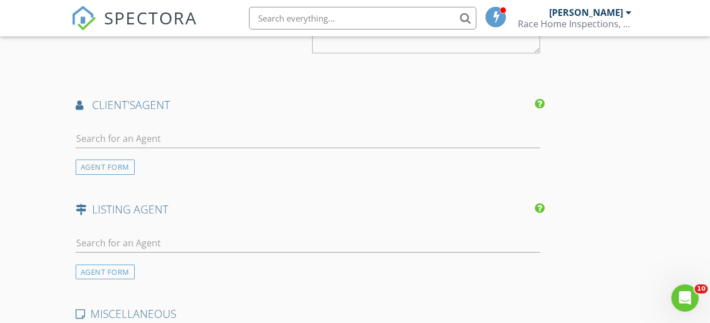
type input "[PERSON_NAME]"
click at [194, 142] on input "text" at bounding box center [308, 139] width 464 height 19
type input "E"
click at [118, 175] on div "AGENT FORM" at bounding box center [105, 167] width 59 height 15
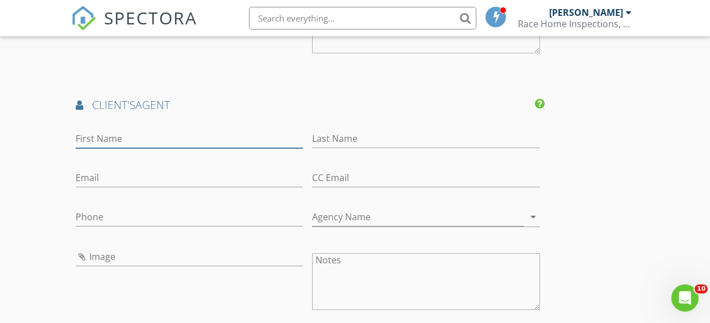
click at [123, 142] on input "First Name" at bounding box center [189, 139] width 227 height 19
type input "[PERSON_NAME]"
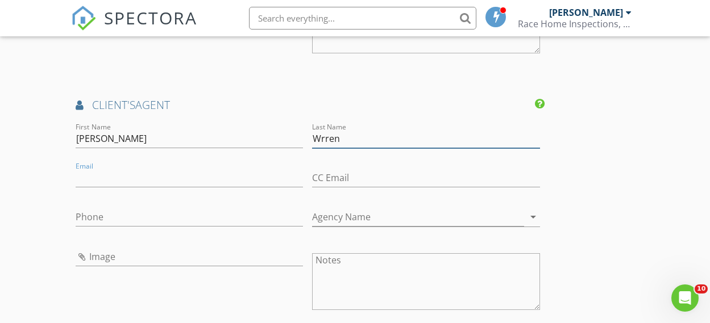
click at [312, 148] on input "Wrren" at bounding box center [425, 139] width 227 height 19
type input "[PERSON_NAME]"
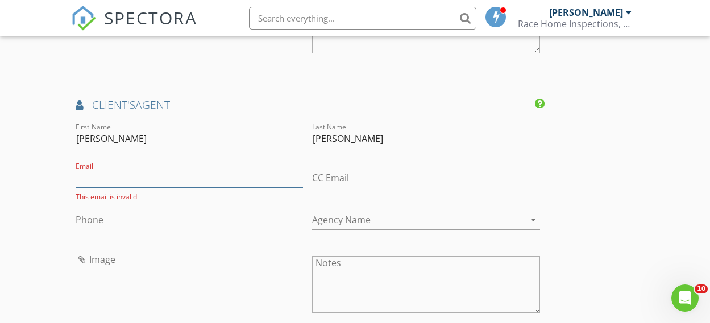
click at [138, 188] on input "Email" at bounding box center [189, 178] width 227 height 19
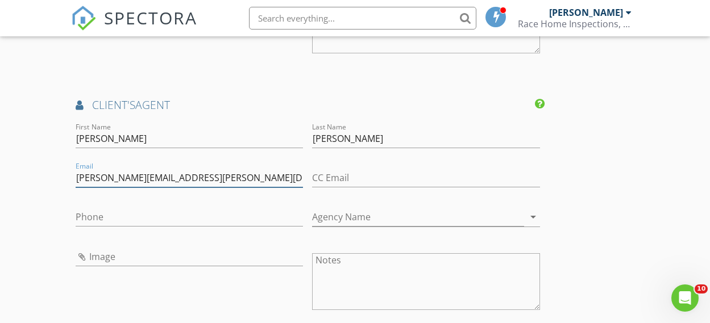
type input "[PERSON_NAME][EMAIL_ADDRESS][PERSON_NAME][DOMAIN_NAME]"
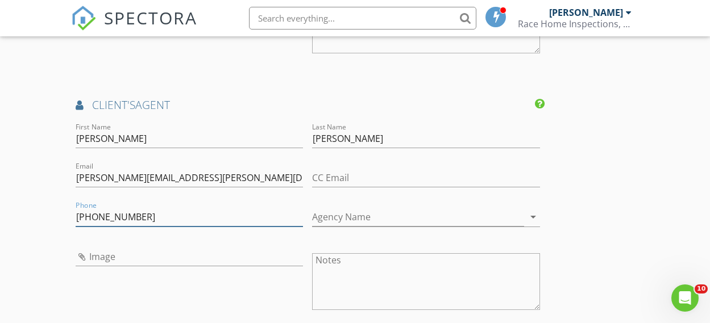
type input "[PHONE_NUMBER]"
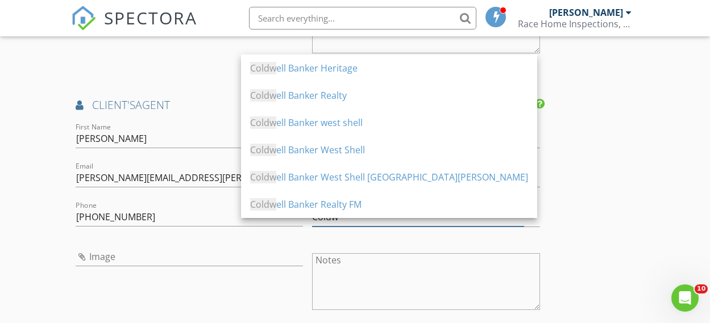
click at [305, 97] on div "Coldw ell Banker Realty" at bounding box center [389, 96] width 278 height 14
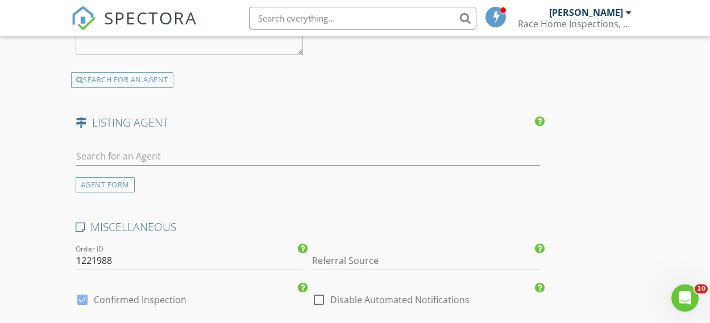
scroll to position [1833, 0]
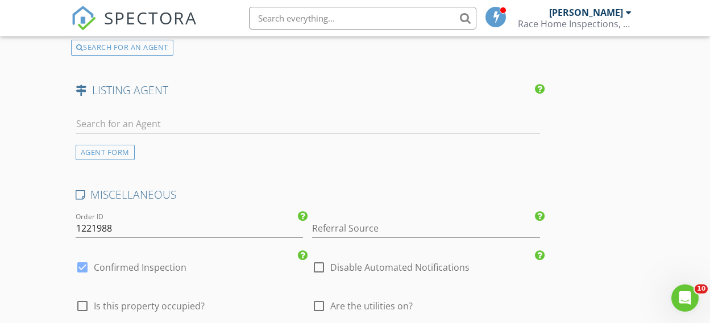
type input "Coldwell Banker Realty"
click at [177, 128] on input "text" at bounding box center [308, 124] width 464 height 19
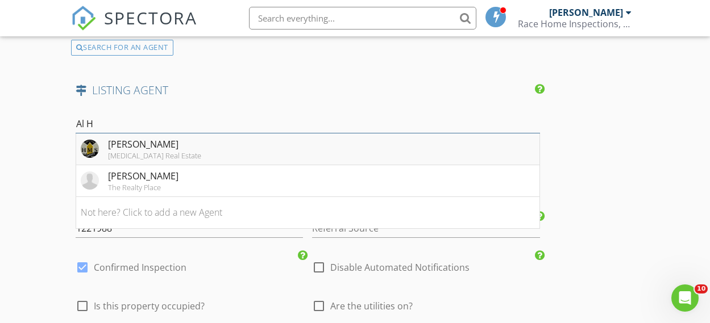
type input "Al H"
drag, startPoint x: 253, startPoint y: 152, endPoint x: 247, endPoint y: 155, distance: 6.9
click at [253, 152] on li "Al Hencheck HMS Real Estate" at bounding box center [307, 150] width 463 height 32
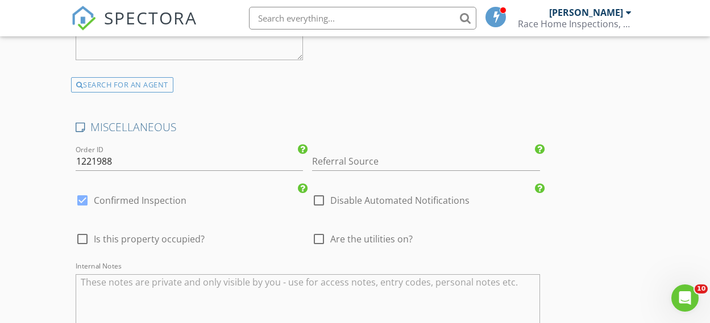
scroll to position [2160, 0]
click at [312, 168] on input "Referral Source" at bounding box center [425, 161] width 227 height 19
click at [313, 188] on div "[PERSON_NAME]" at bounding box center [426, 183] width 226 height 23
type input "[PERSON_NAME]"
click at [309, 248] on div at bounding box center [318, 238] width 19 height 19
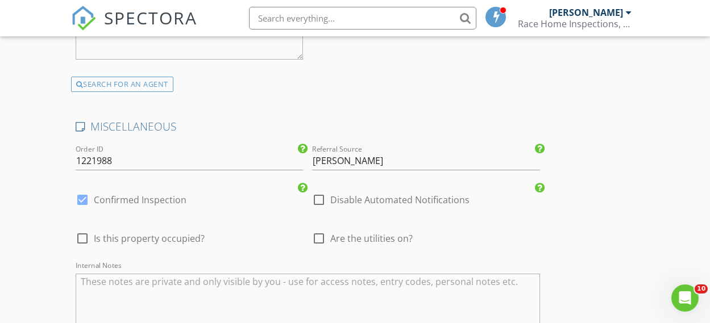
checkbox input "true"
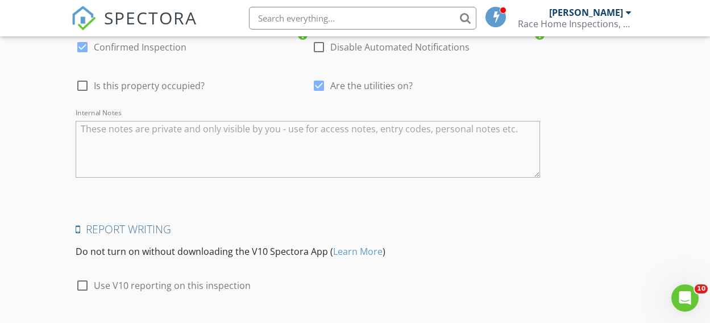
scroll to position [2398, 0]
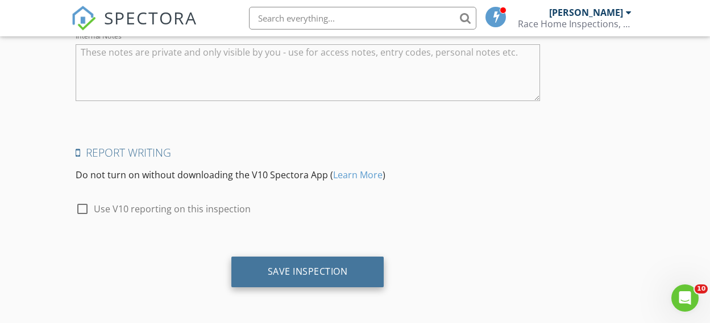
click at [268, 270] on div "Save Inspection" at bounding box center [308, 271] width 80 height 11
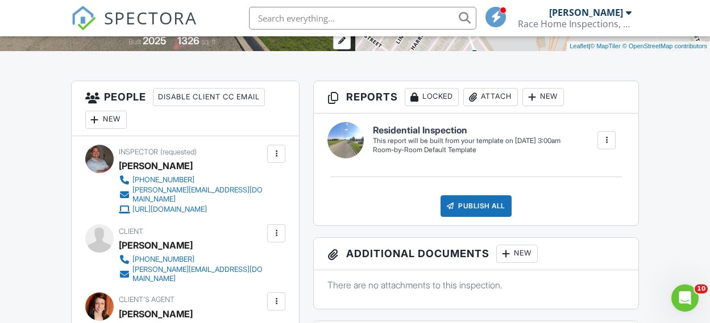
scroll to position [132, 0]
